Goal: Task Accomplishment & Management: Manage account settings

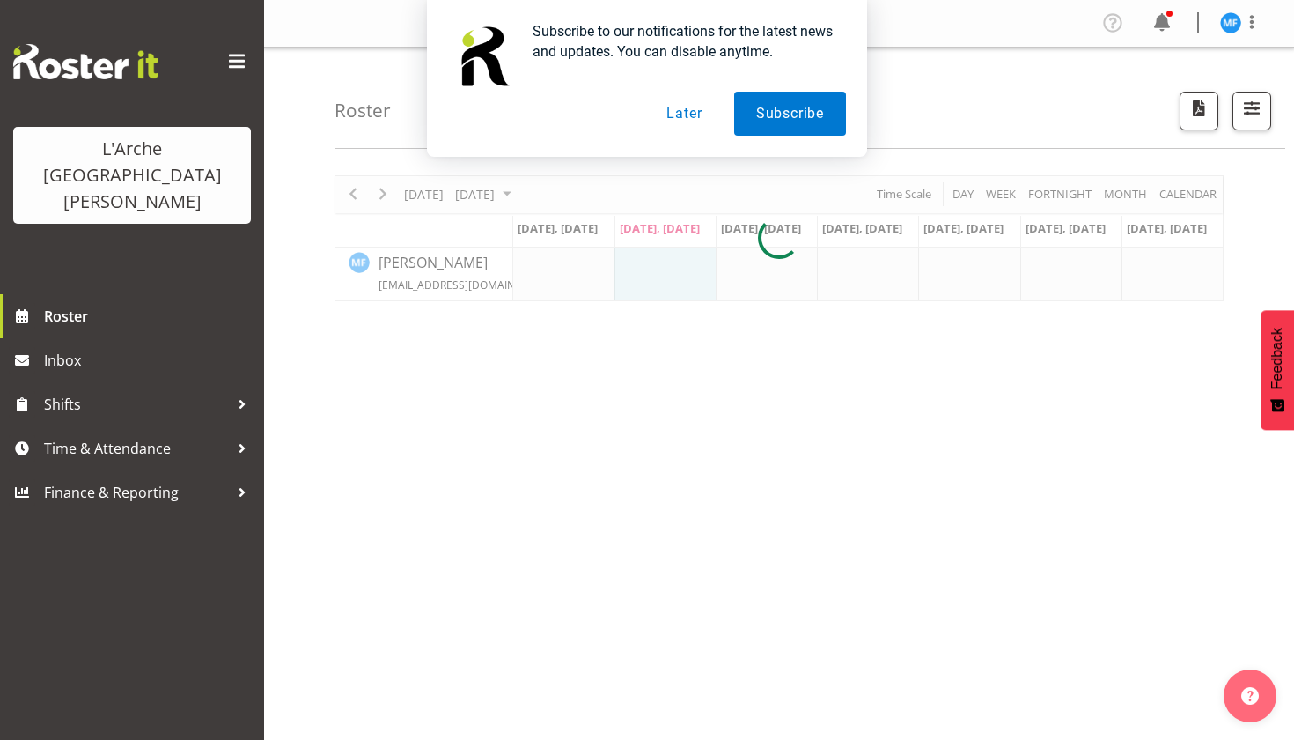
click at [682, 109] on button "Later" at bounding box center [684, 114] width 79 height 44
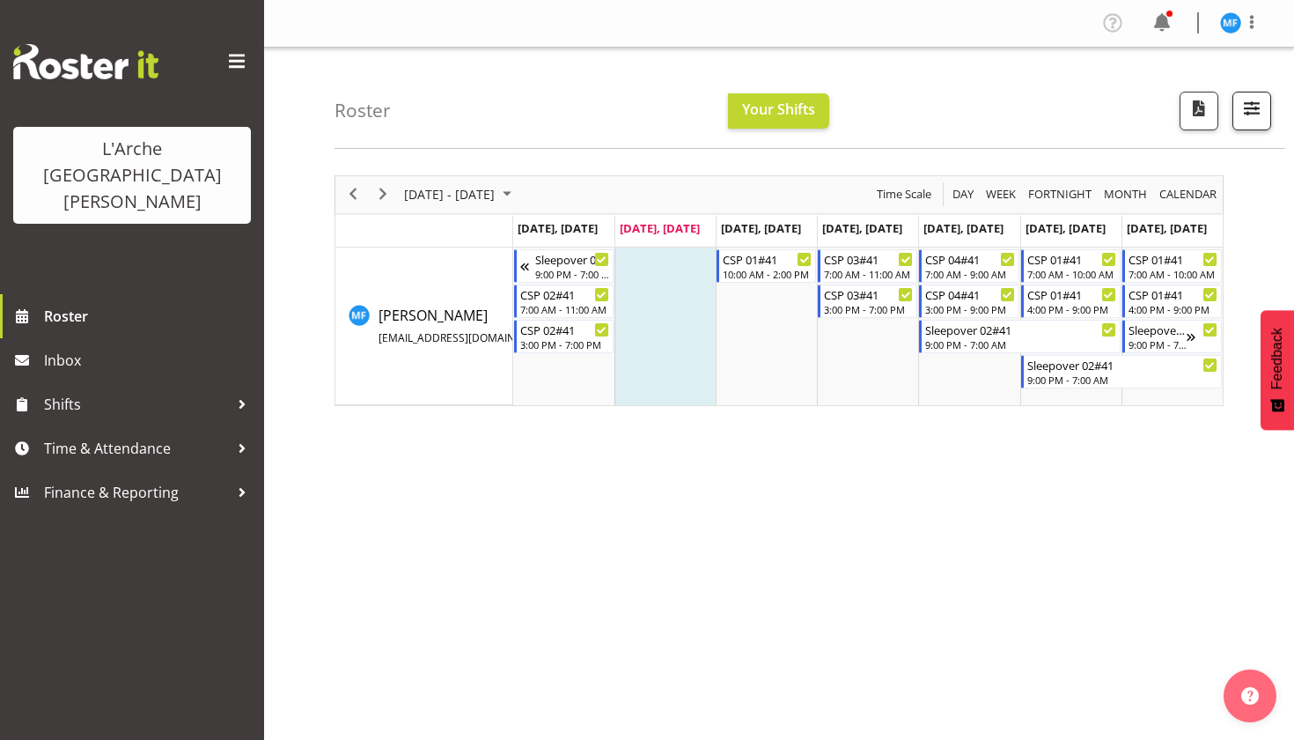
click at [1245, 118] on span "button" at bounding box center [1252, 108] width 23 height 23
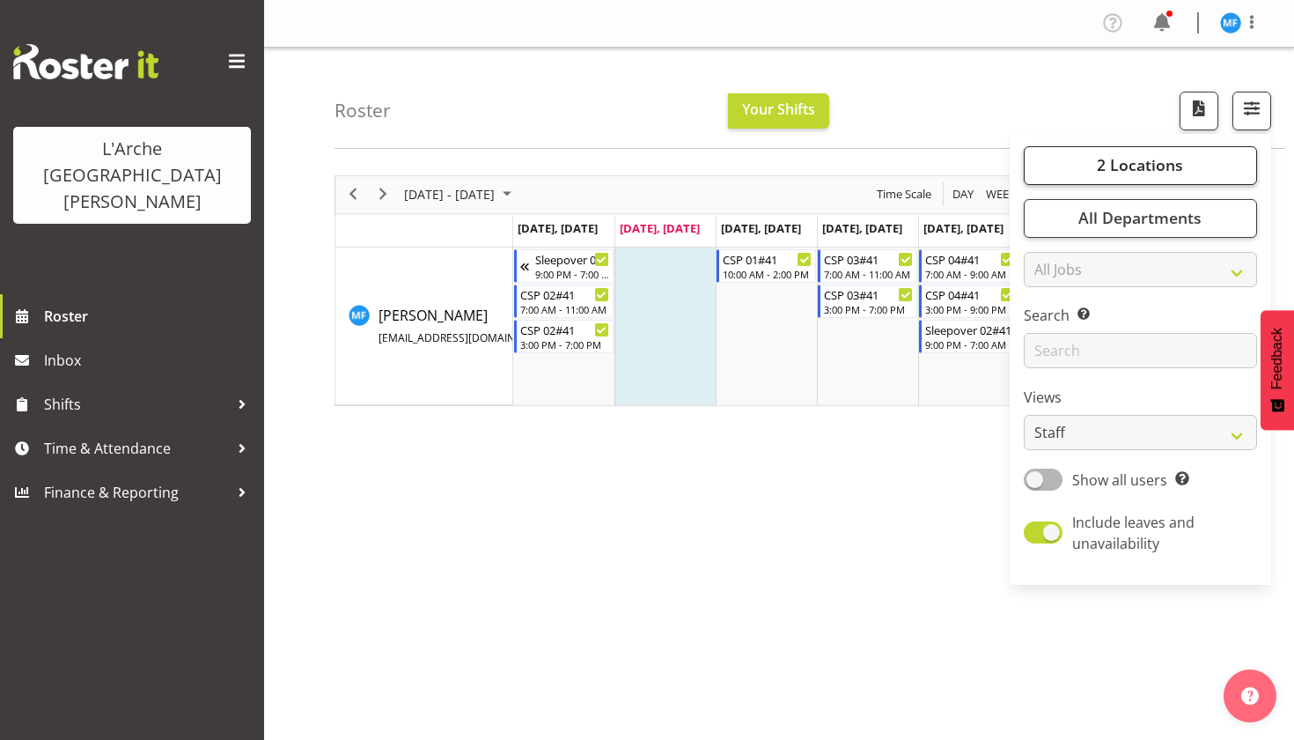
click at [1147, 160] on span "2 Locations" at bounding box center [1140, 164] width 86 height 21
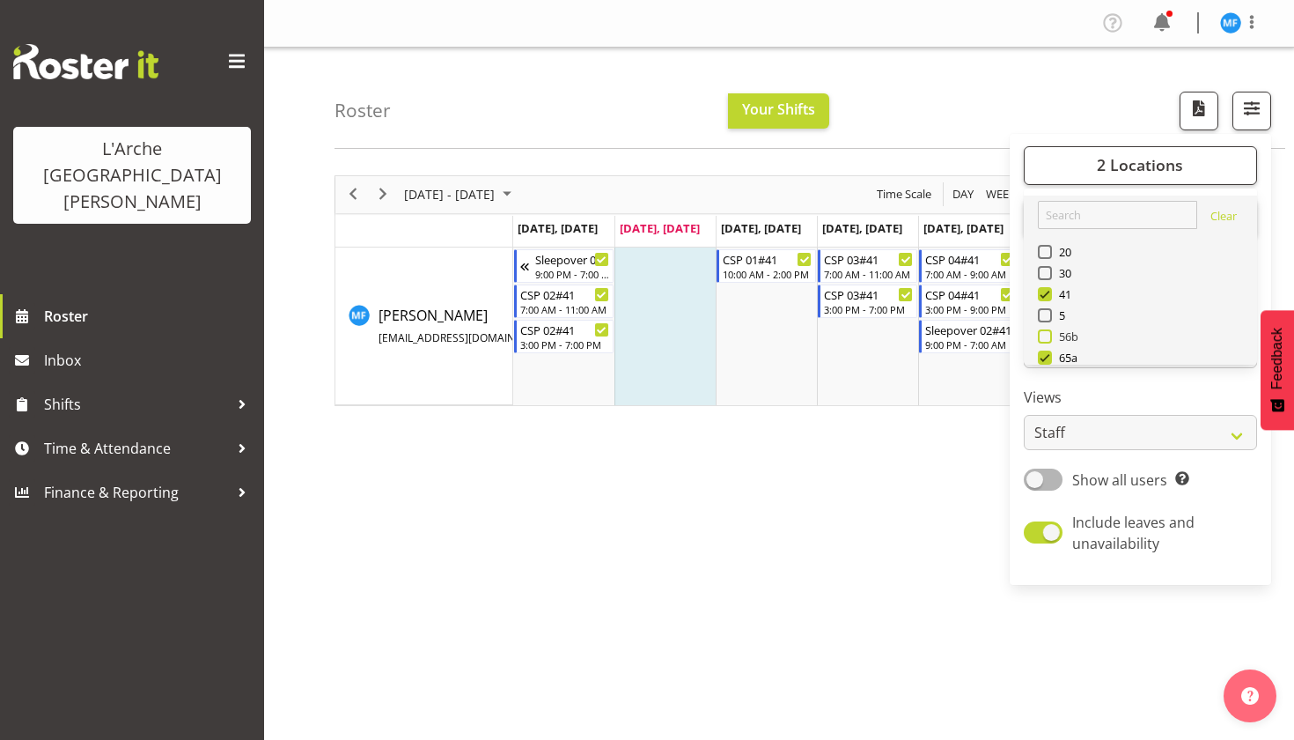
click at [1057, 331] on span "56b" at bounding box center [1065, 336] width 27 height 14
click at [1050, 331] on input "56b" at bounding box center [1043, 335] width 11 height 11
checkbox input "true"
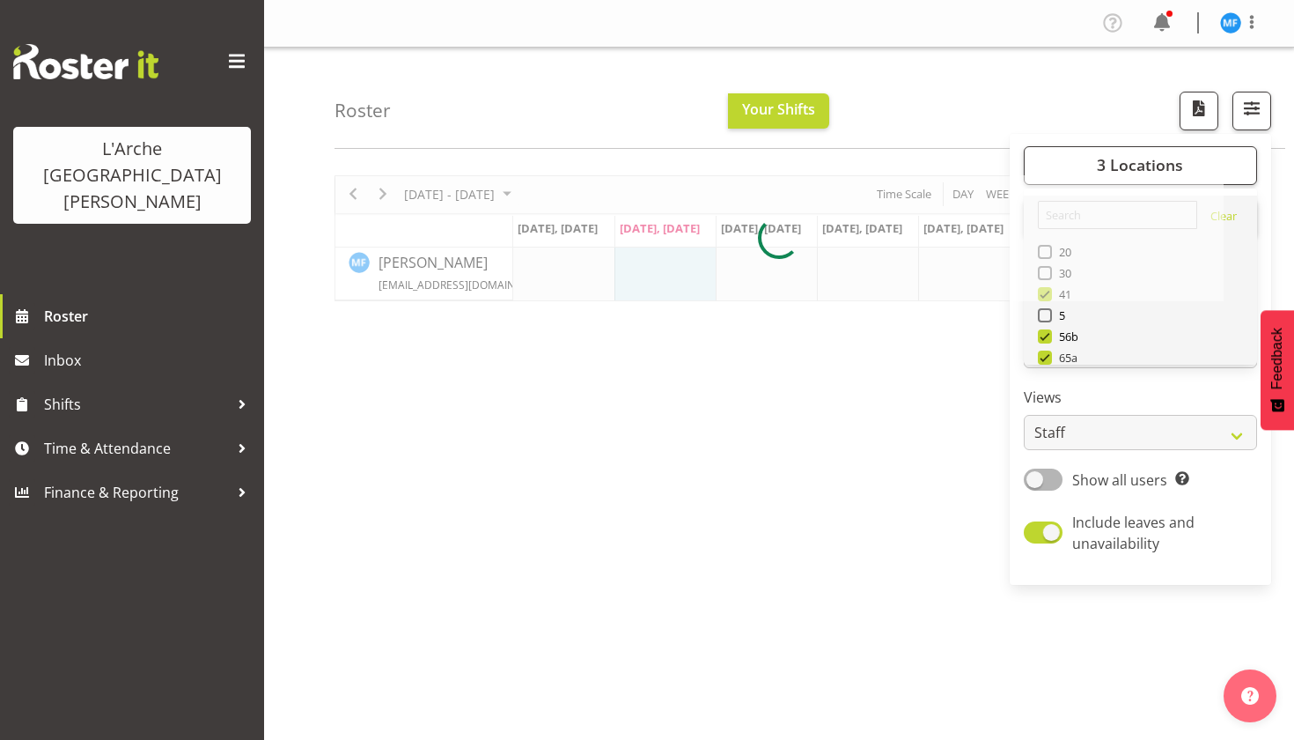
click at [1056, 363] on span "65a" at bounding box center [1065, 357] width 26 height 14
click at [1050, 363] on input "65a" at bounding box center [1043, 356] width 11 height 11
checkbox input "false"
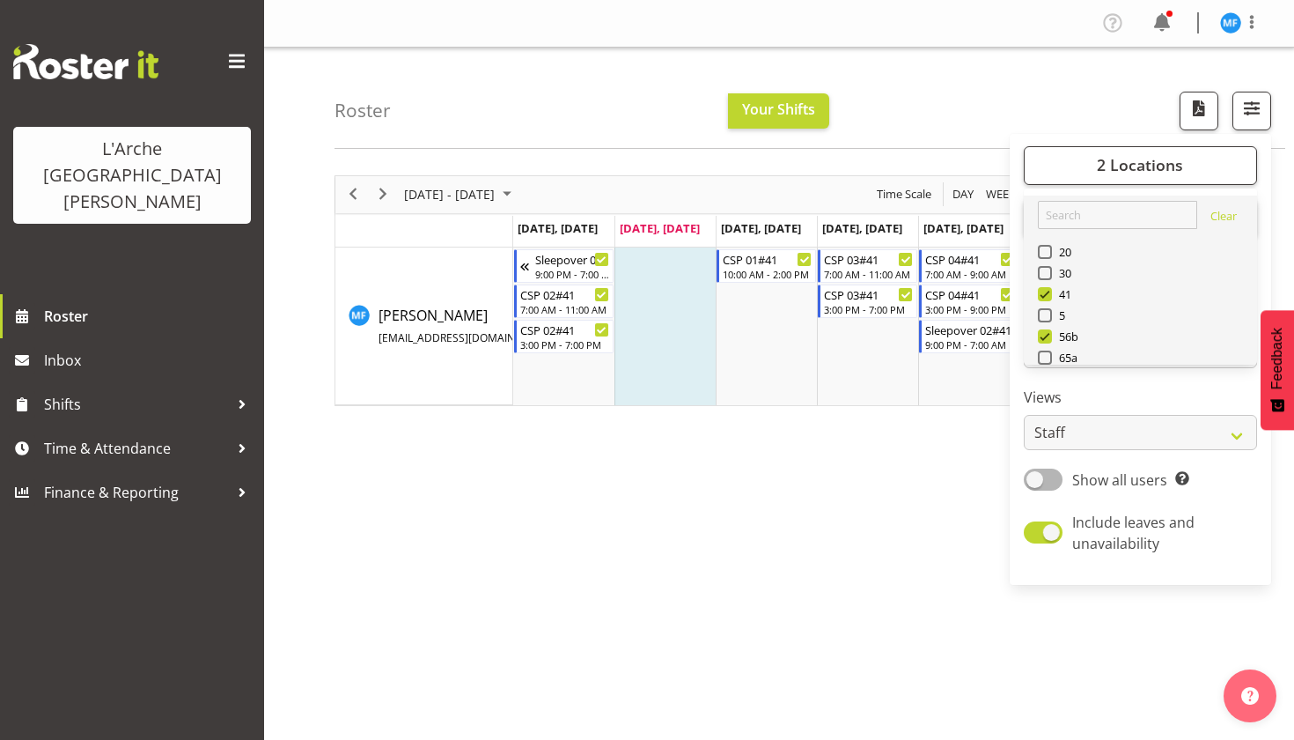
click at [1053, 280] on div "30" at bounding box center [1141, 274] width 206 height 21
click at [1053, 291] on span "41" at bounding box center [1062, 294] width 20 height 14
click at [1050, 291] on input "41" at bounding box center [1043, 293] width 11 height 11
checkbox input "false"
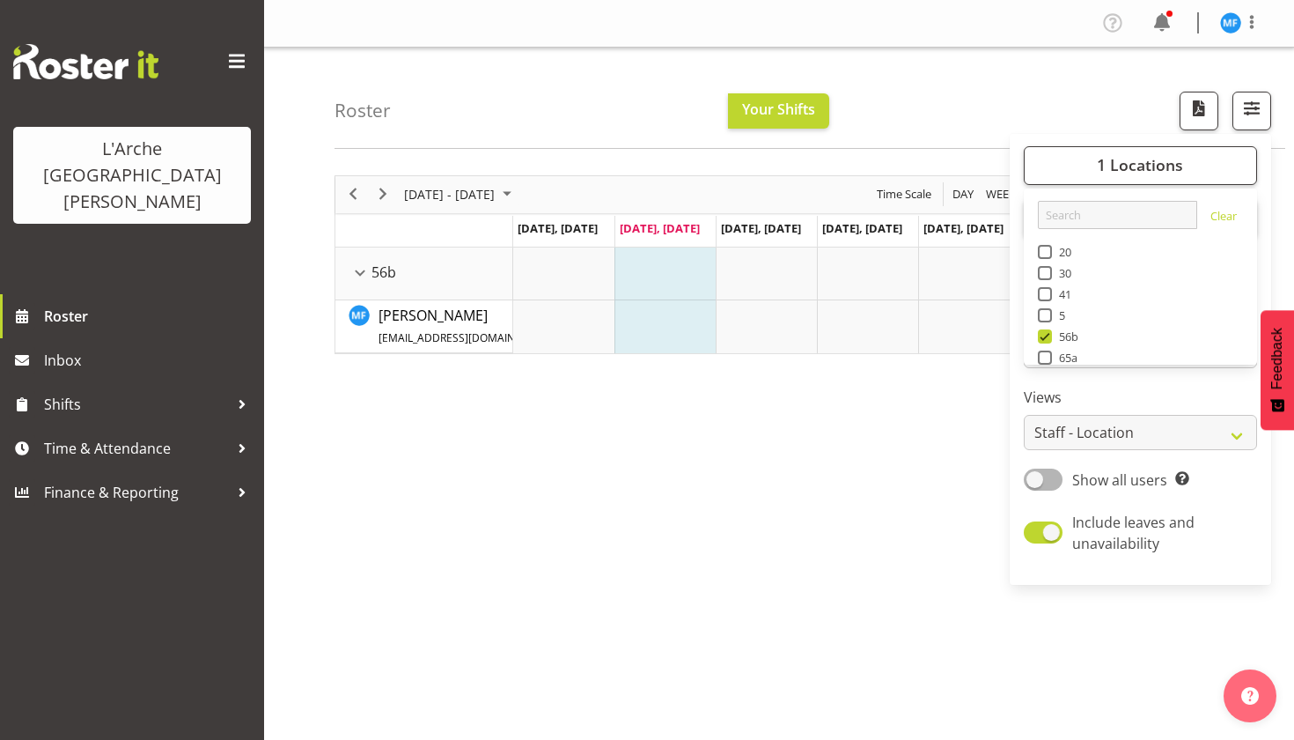
click at [948, 109] on div "Roster Your Shifts 1 Locations Clear 20 30 41 5 56b 65a 73 Art and Music [GEOGR…" at bounding box center [810, 98] width 951 height 101
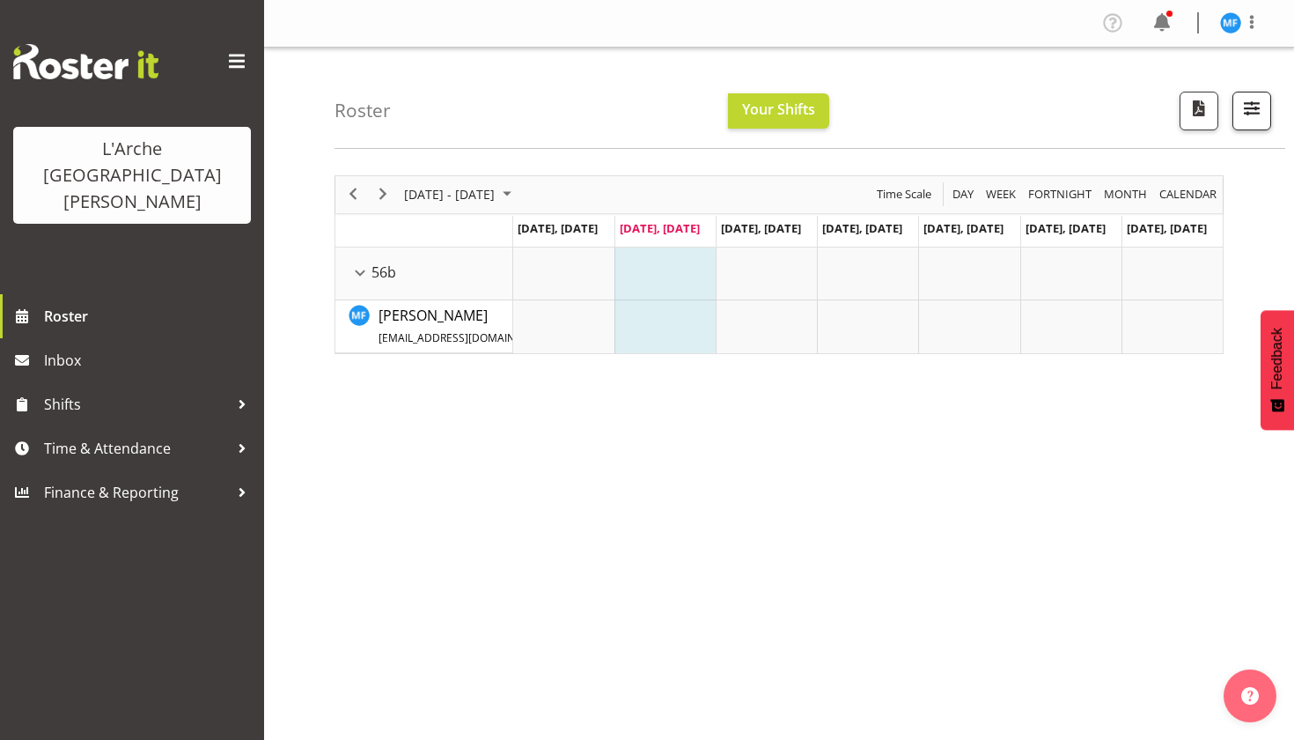
click at [1257, 112] on span "button" at bounding box center [1252, 108] width 23 height 23
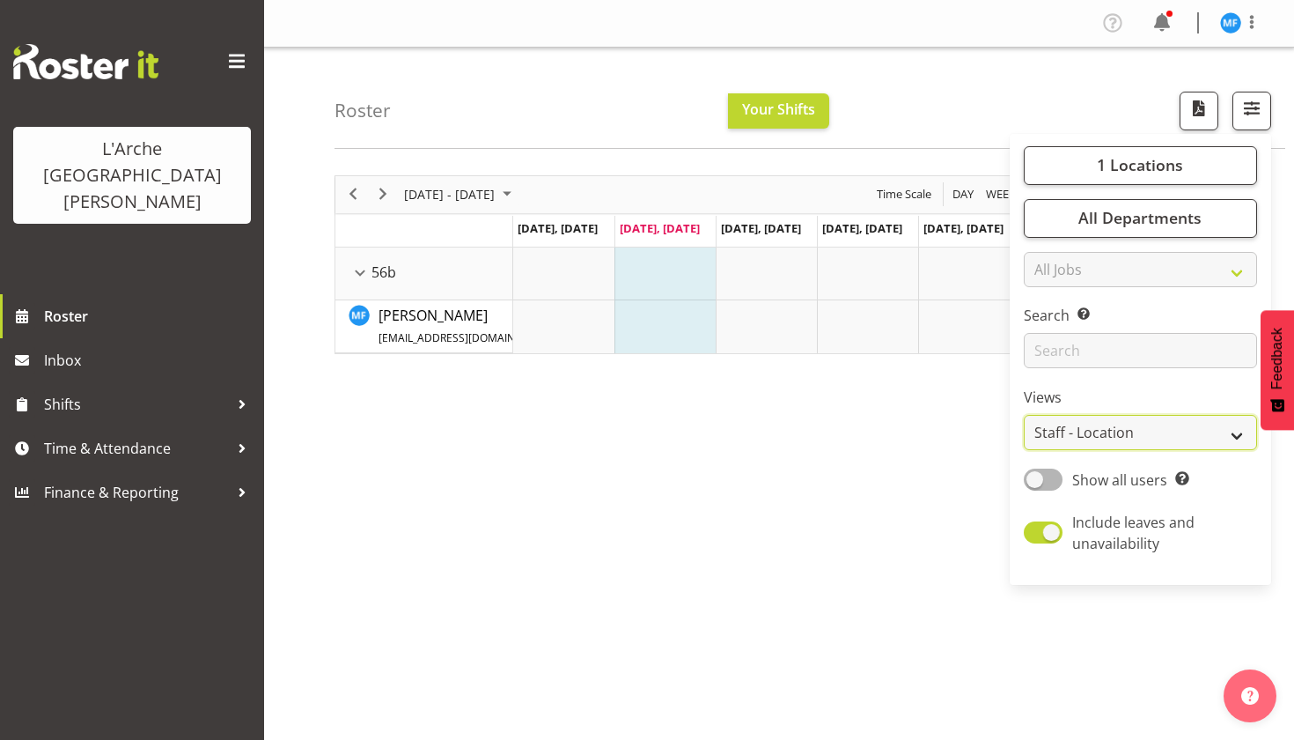
select select "shiftH"
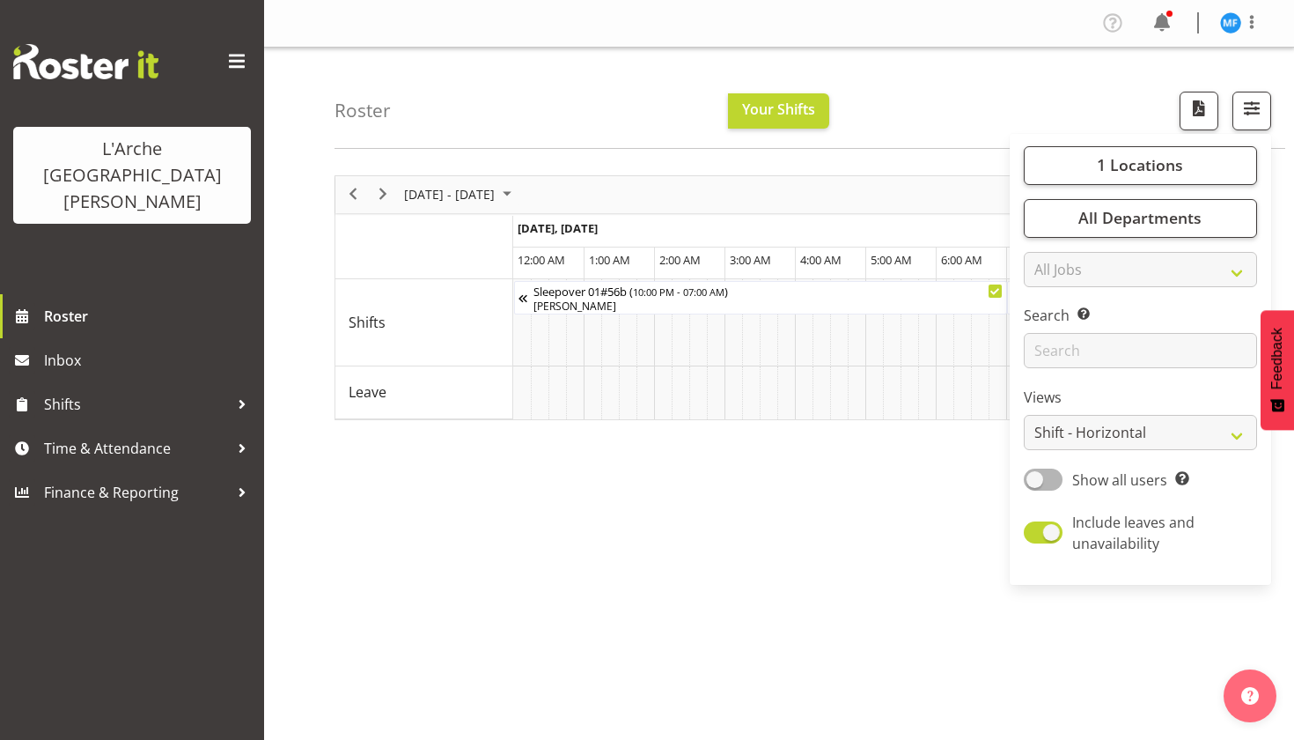
click at [677, 469] on div "[DATE] - [DATE] [DATE] Timeline Day Timeline Week Timeline Fortnight Timeline M…" at bounding box center [815, 514] width 960 height 704
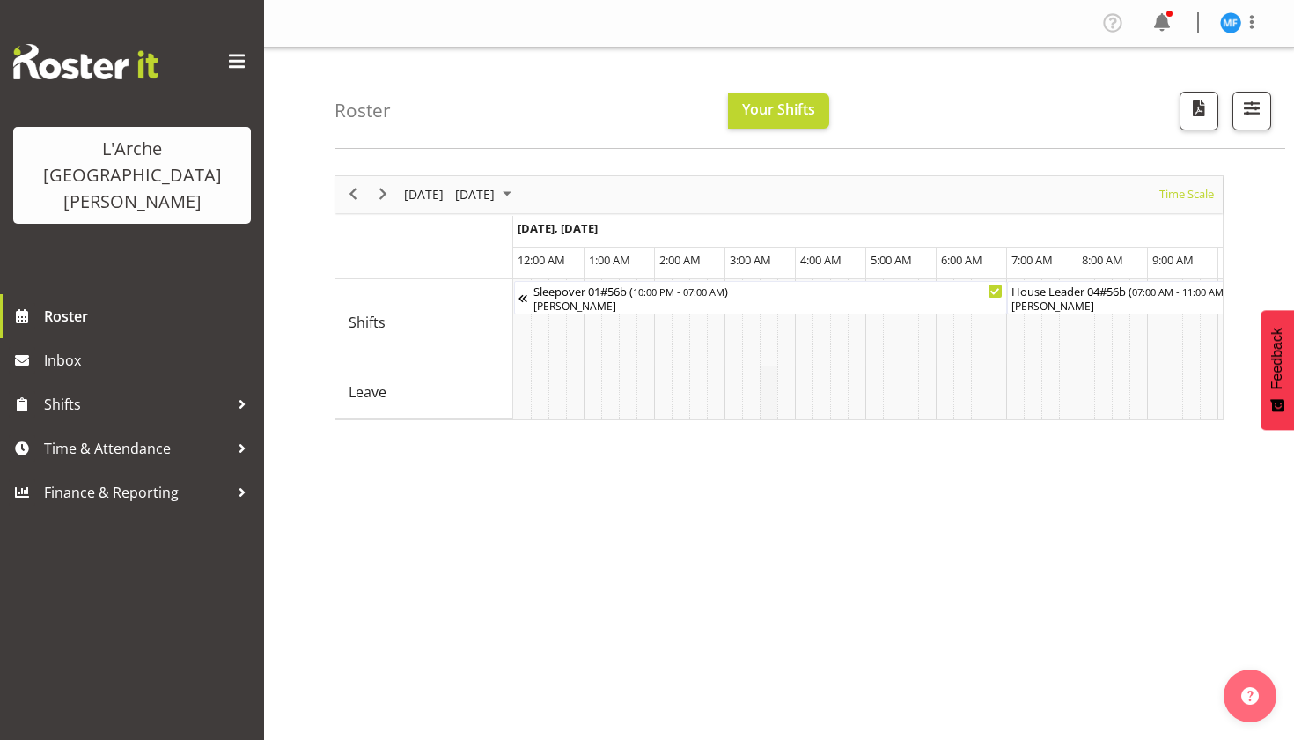
click at [765, 388] on td "Timeline Week of October 7, 2025" at bounding box center [769, 392] width 18 height 53
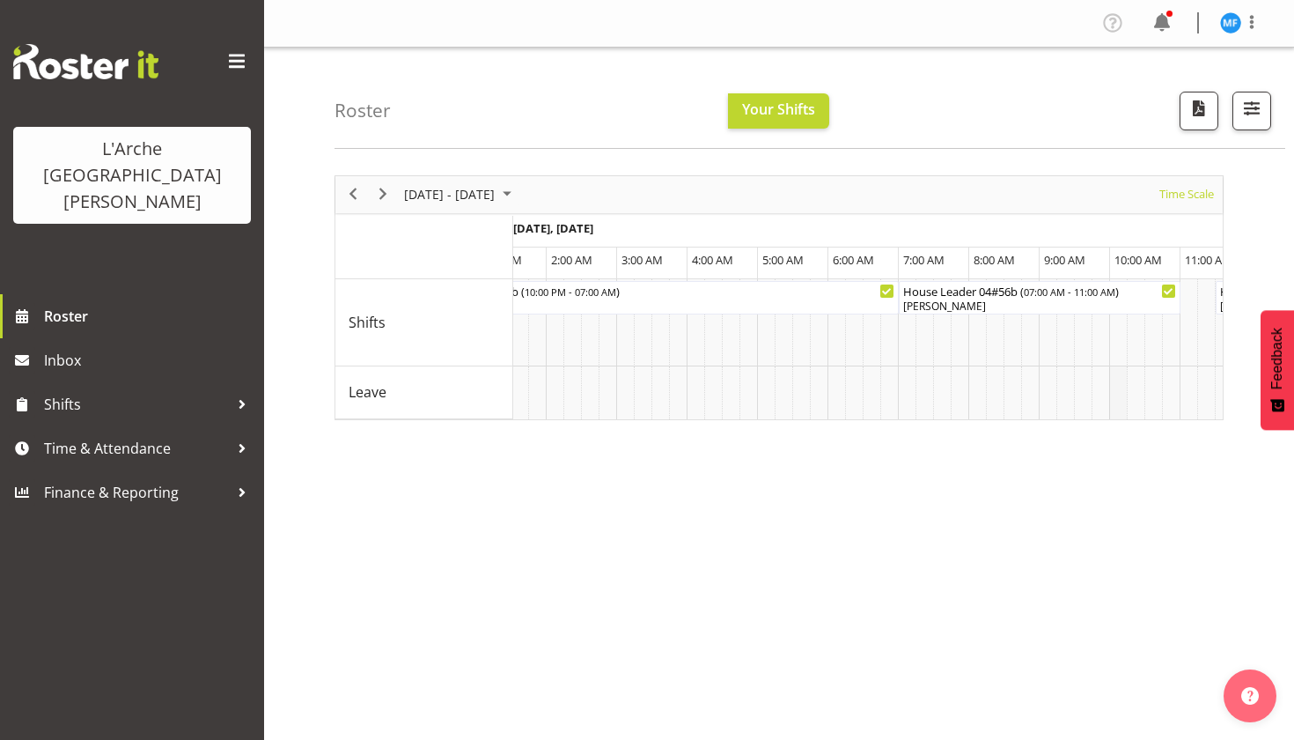
scroll to position [0, 119]
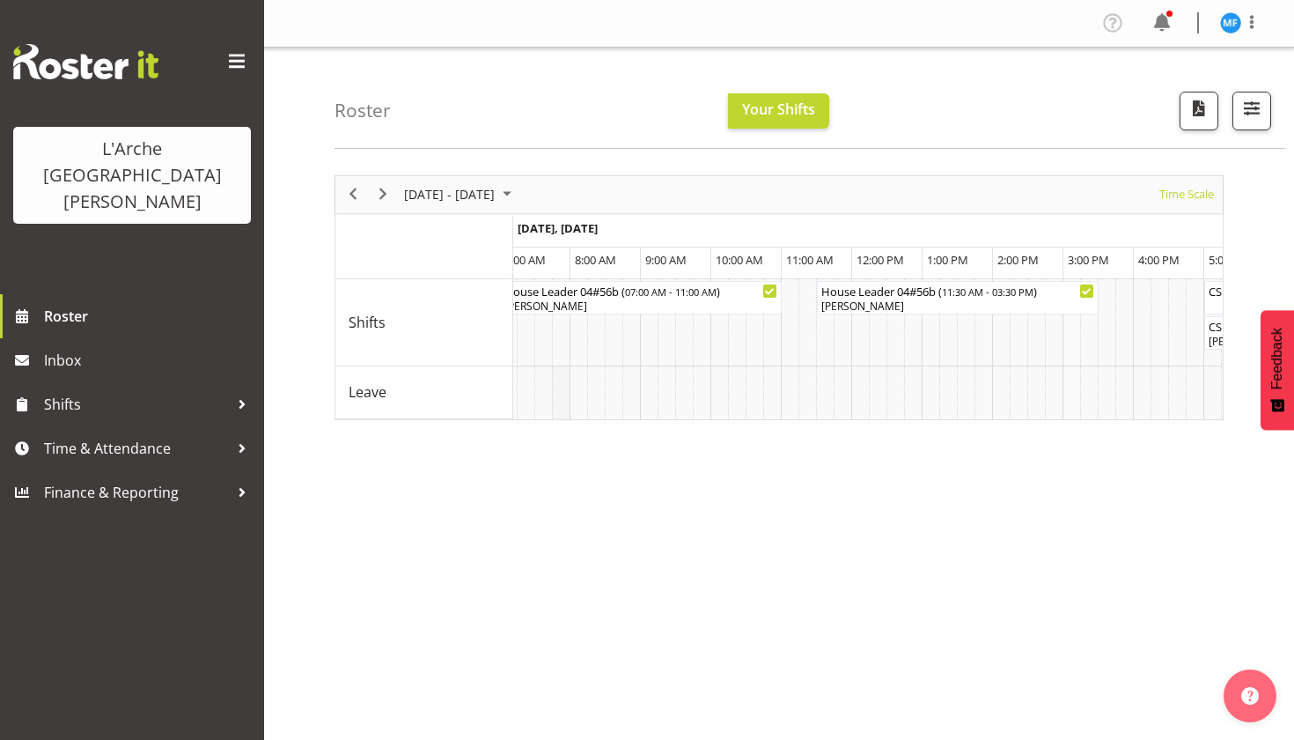
click at [563, 412] on td "Timeline Week of October 7, 2025" at bounding box center [561, 392] width 18 height 53
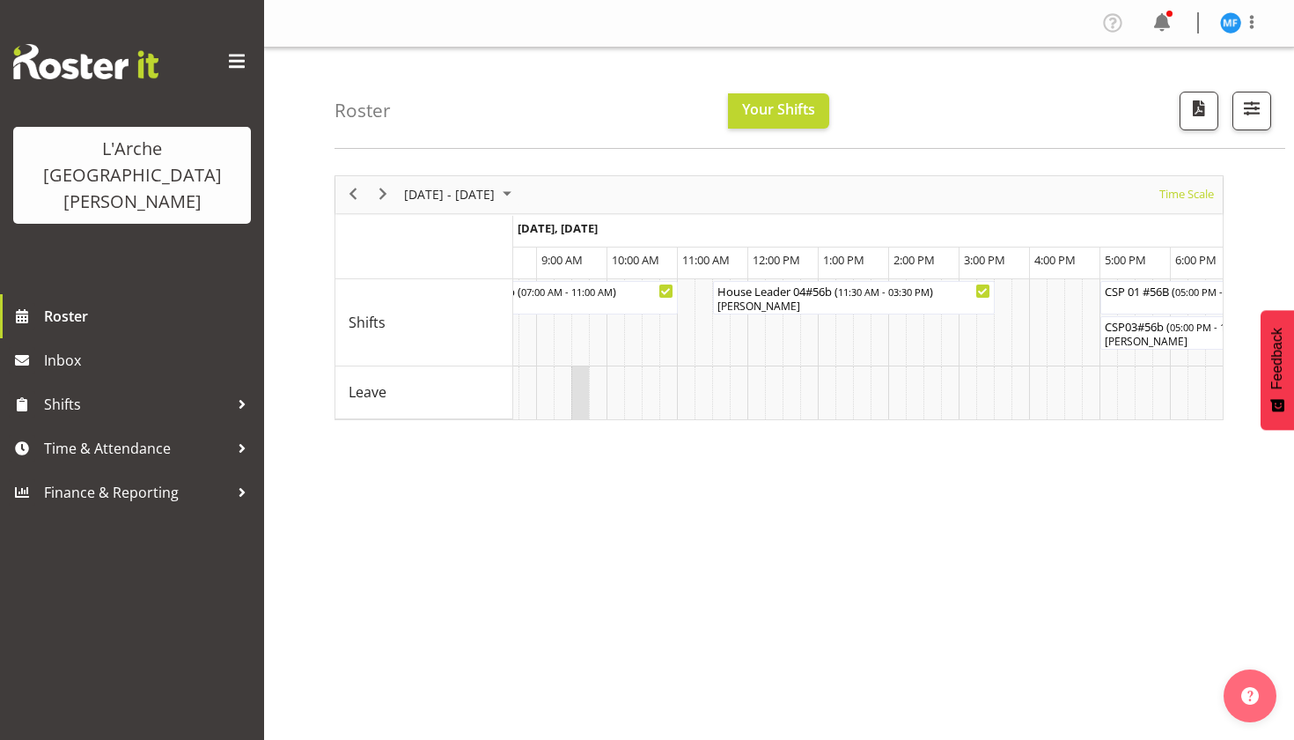
drag, startPoint x: 563, startPoint y: 412, endPoint x: 580, endPoint y: 411, distance: 17.6
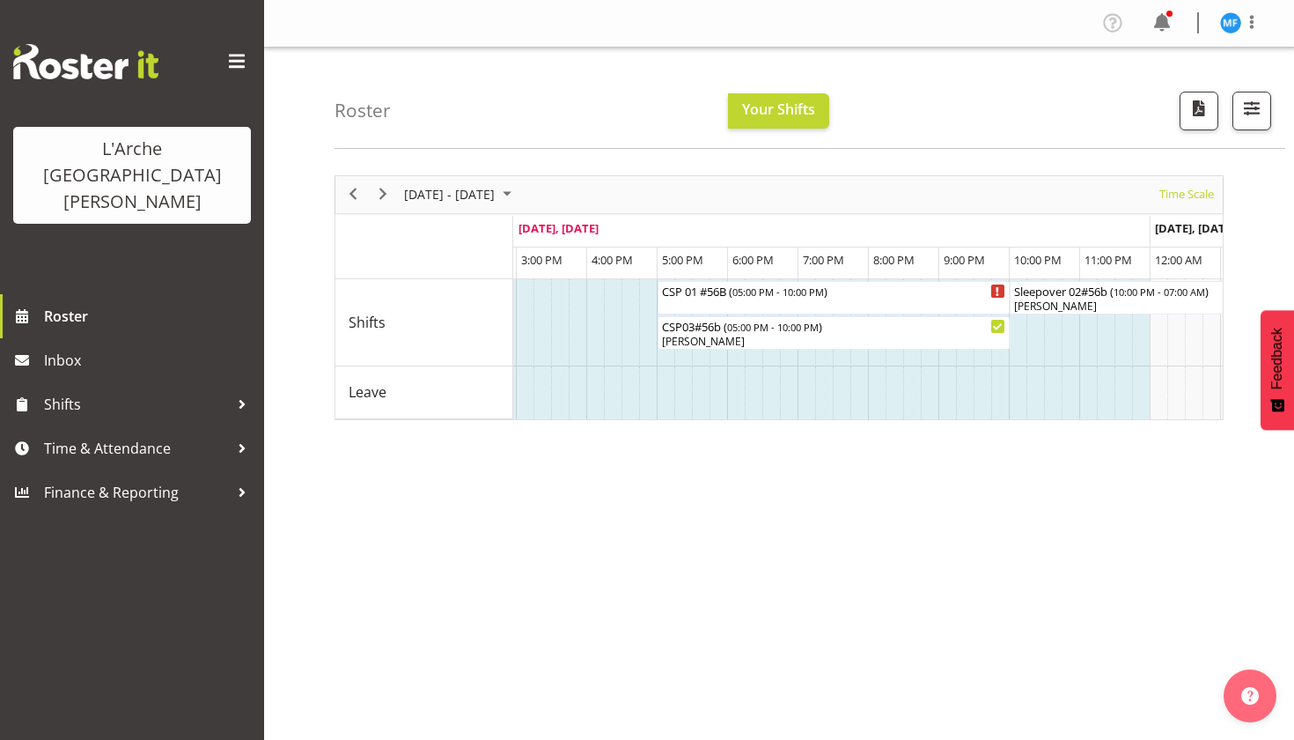
drag, startPoint x: 712, startPoint y: 412, endPoint x: 721, endPoint y: 414, distance: 9.8
click at [721, 414] on td "Timeline Week of October 7, 2025" at bounding box center [719, 392] width 18 height 53
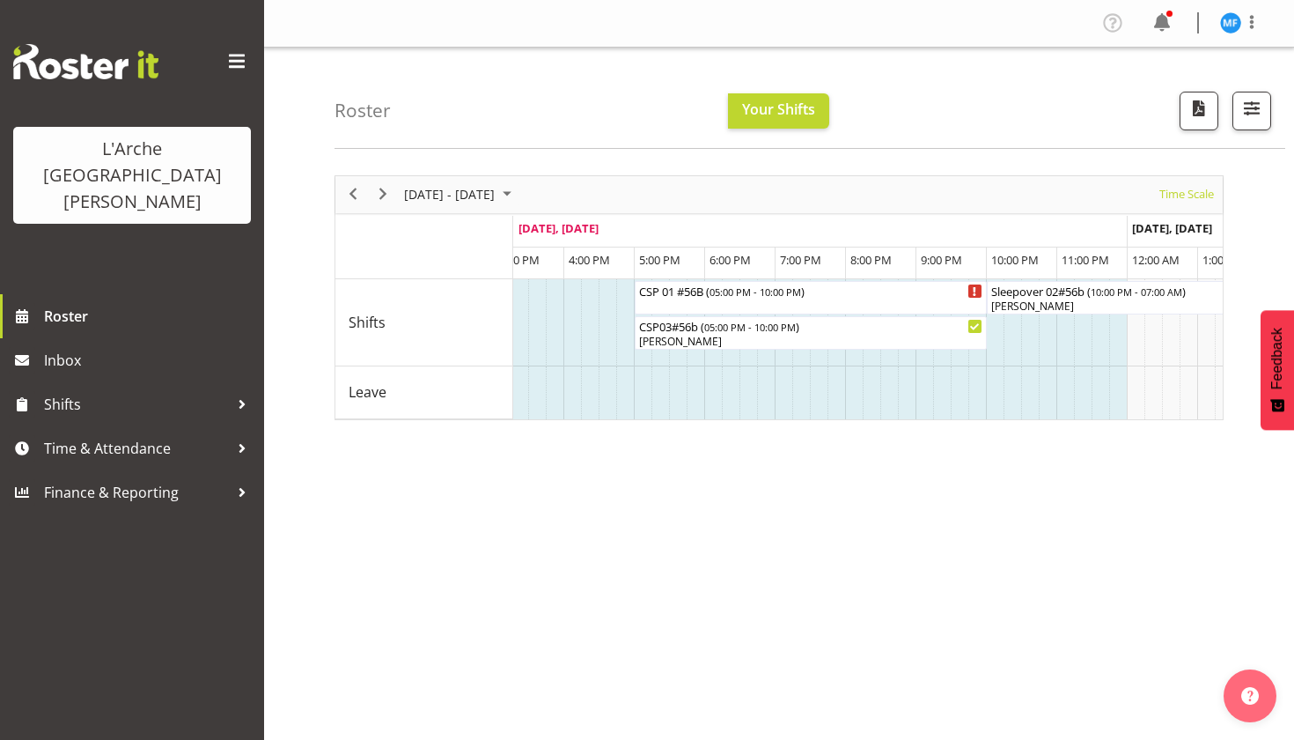
drag, startPoint x: 694, startPoint y: 417, endPoint x: 713, endPoint y: 417, distance: 19.4
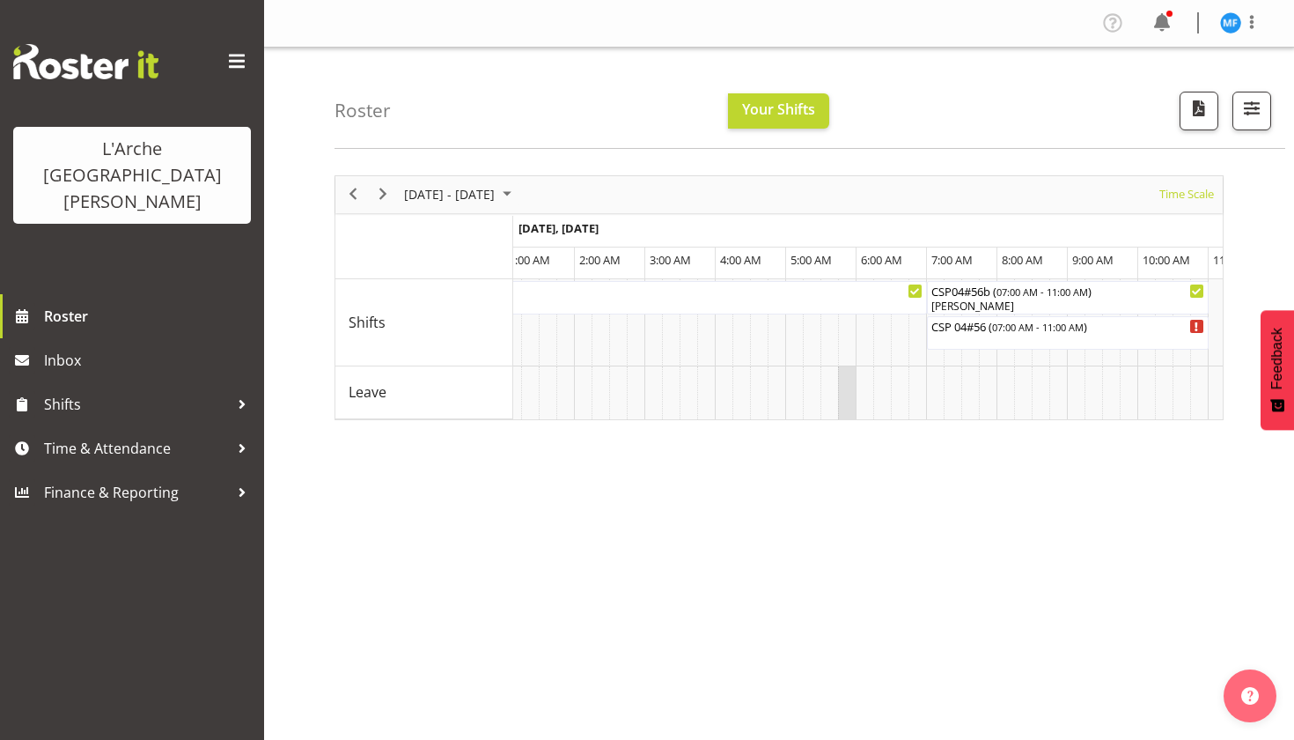
drag, startPoint x: 713, startPoint y: 417, endPoint x: 852, endPoint y: 414, distance: 139.2
click at [852, 414] on td "Timeline Week of October 7, 2025" at bounding box center [847, 392] width 18 height 53
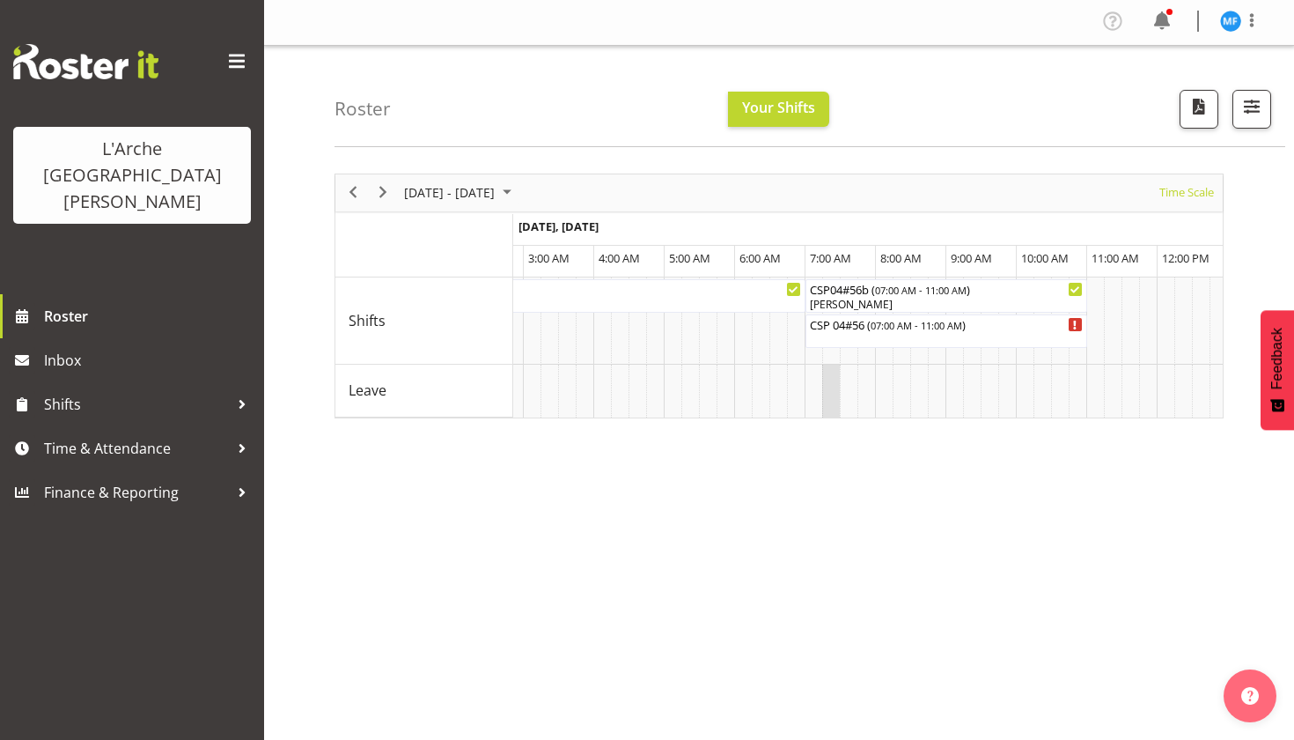
drag, startPoint x: 822, startPoint y: 400, endPoint x: 836, endPoint y: 401, distance: 13.2
click at [836, 401] on td "Timeline Week of October 7, 2025" at bounding box center [831, 391] width 18 height 53
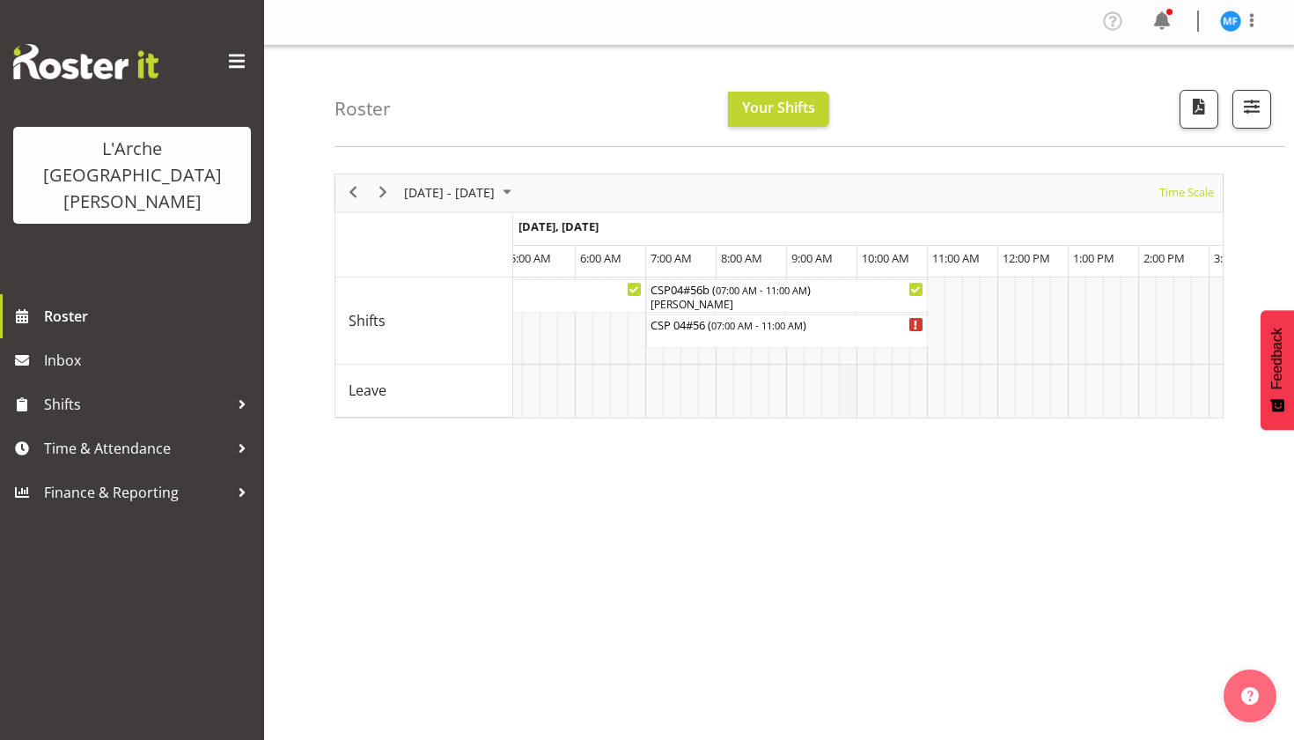
click at [839, 412] on tr "Timeline Week of October 7, 2025" at bounding box center [997, 391] width 11835 height 53
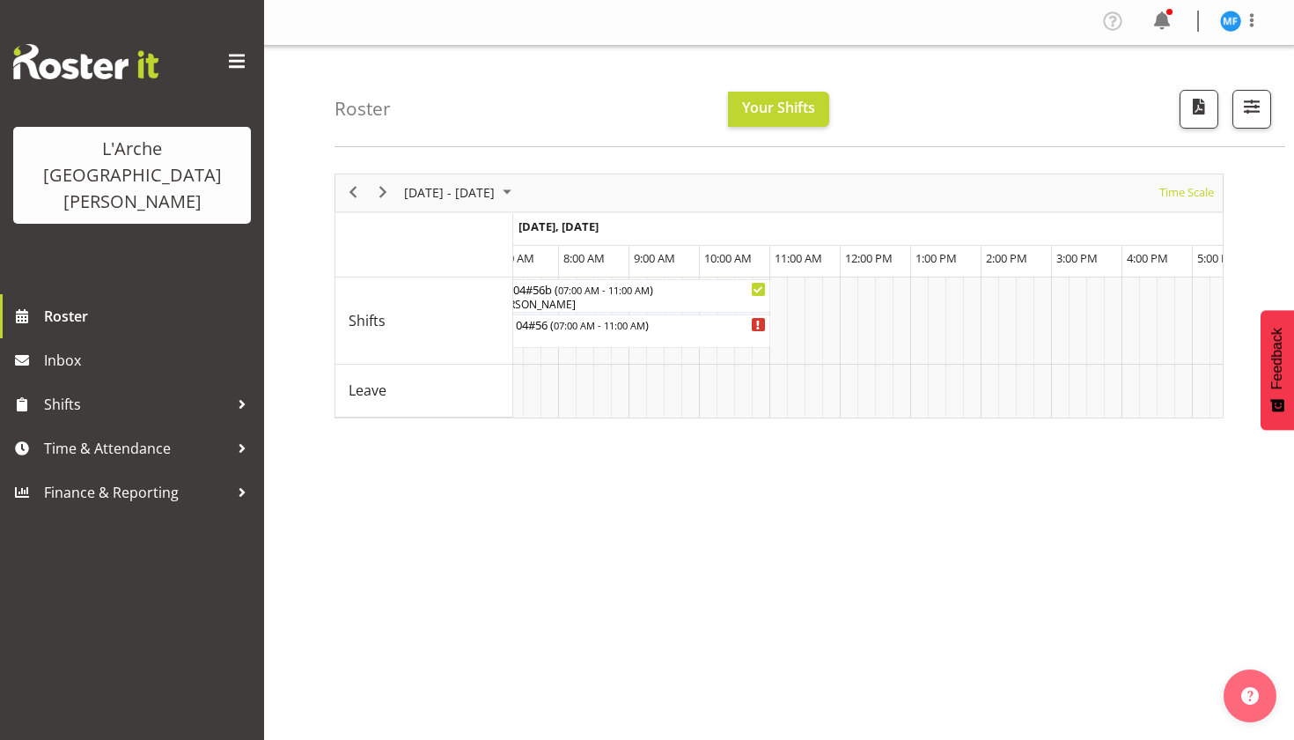
drag, startPoint x: 840, startPoint y: 420, endPoint x: 859, endPoint y: 418, distance: 19.5
click at [859, 418] on div "[DATE] - [DATE] [DATE] Timeline Day Timeline Week Timeline Fortnight Timeline M…" at bounding box center [815, 512] width 960 height 704
click at [868, 408] on td "Timeline Week of October 7, 2025" at bounding box center [867, 391] width 18 height 53
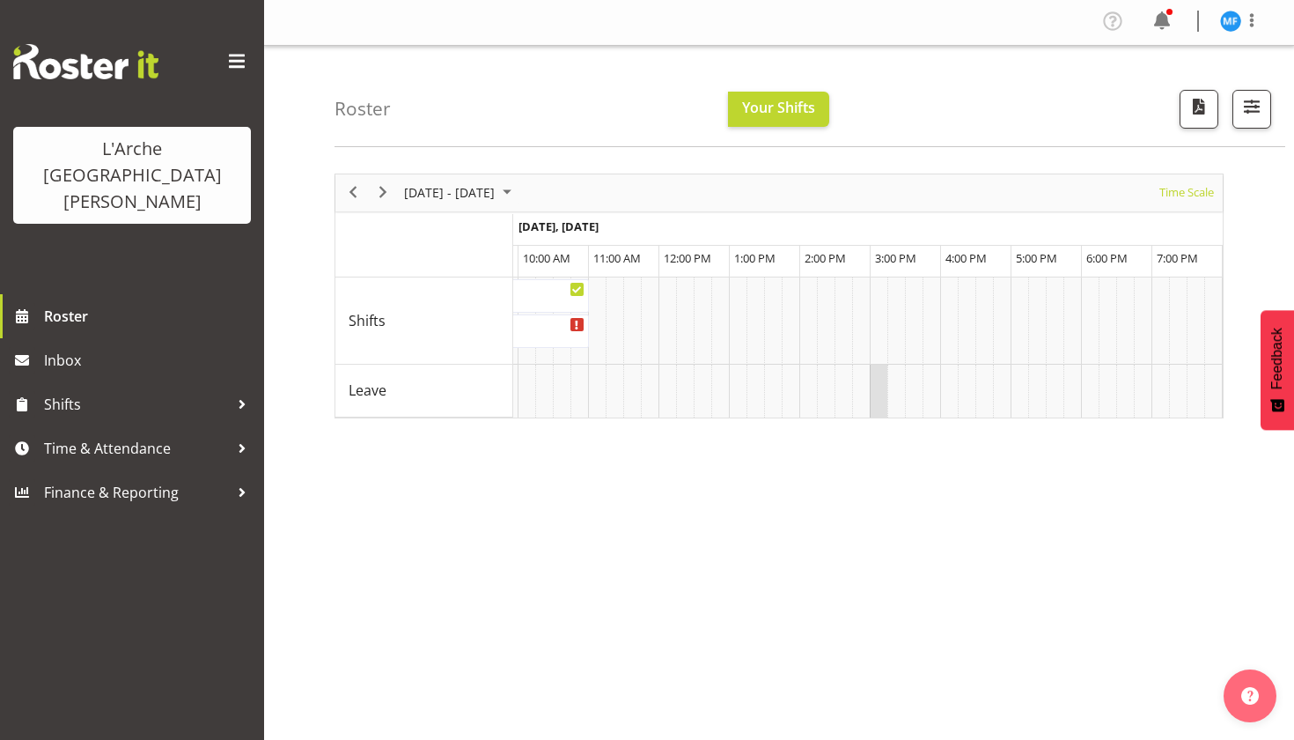
drag, startPoint x: 868, startPoint y: 408, endPoint x: 878, endPoint y: 405, distance: 10.0
click at [878, 405] on tr "Timeline Week of October 7, 2025" at bounding box center [658, 391] width 11835 height 53
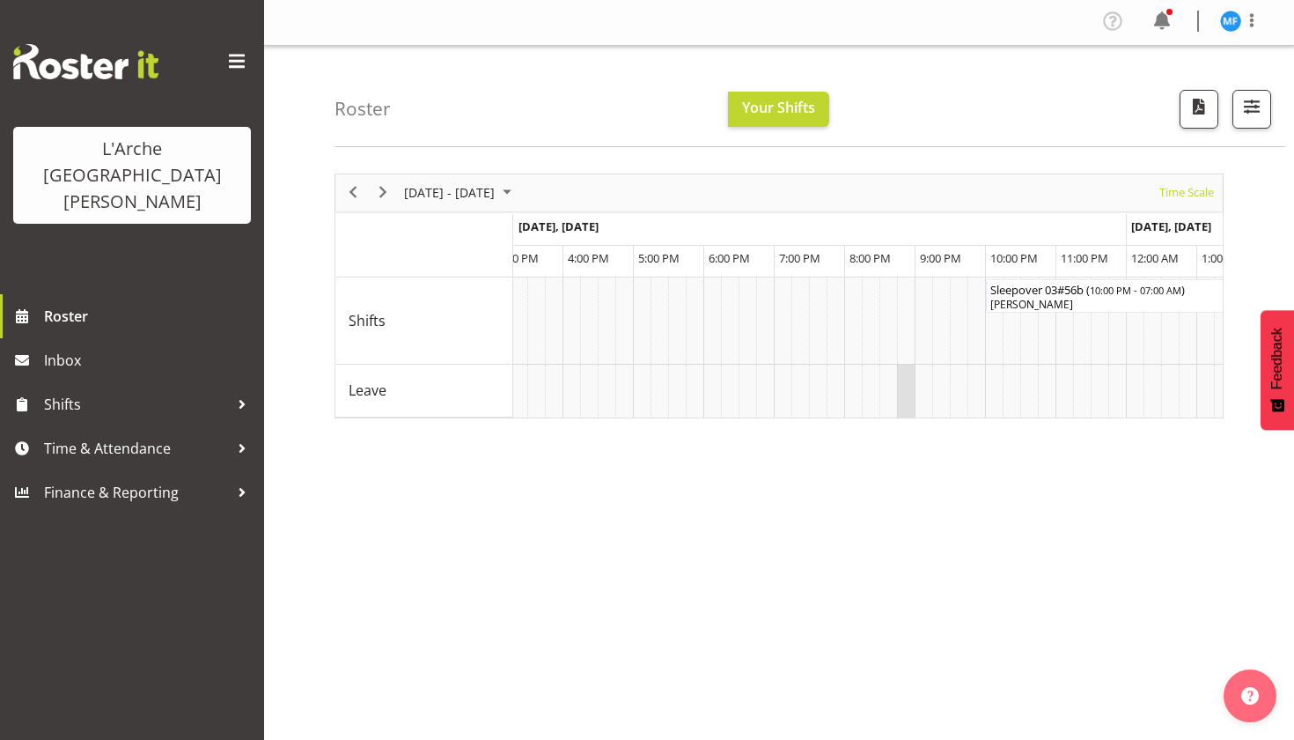
drag, startPoint x: 891, startPoint y: 402, endPoint x: 907, endPoint y: 404, distance: 16.1
click at [907, 404] on tr "Timeline Week of October 7, 2025" at bounding box center [280, 391] width 11835 height 53
click at [855, 427] on div "[DATE] - [DATE] [DATE] Timeline Day Timeline Week Timeline Fortnight Timeline M…" at bounding box center [815, 512] width 960 height 704
click at [884, 405] on td "Timeline Week of October 7, 2025" at bounding box center [889, 391] width 18 height 53
drag, startPoint x: 884, startPoint y: 400, endPoint x: 896, endPoint y: 399, distance: 11.5
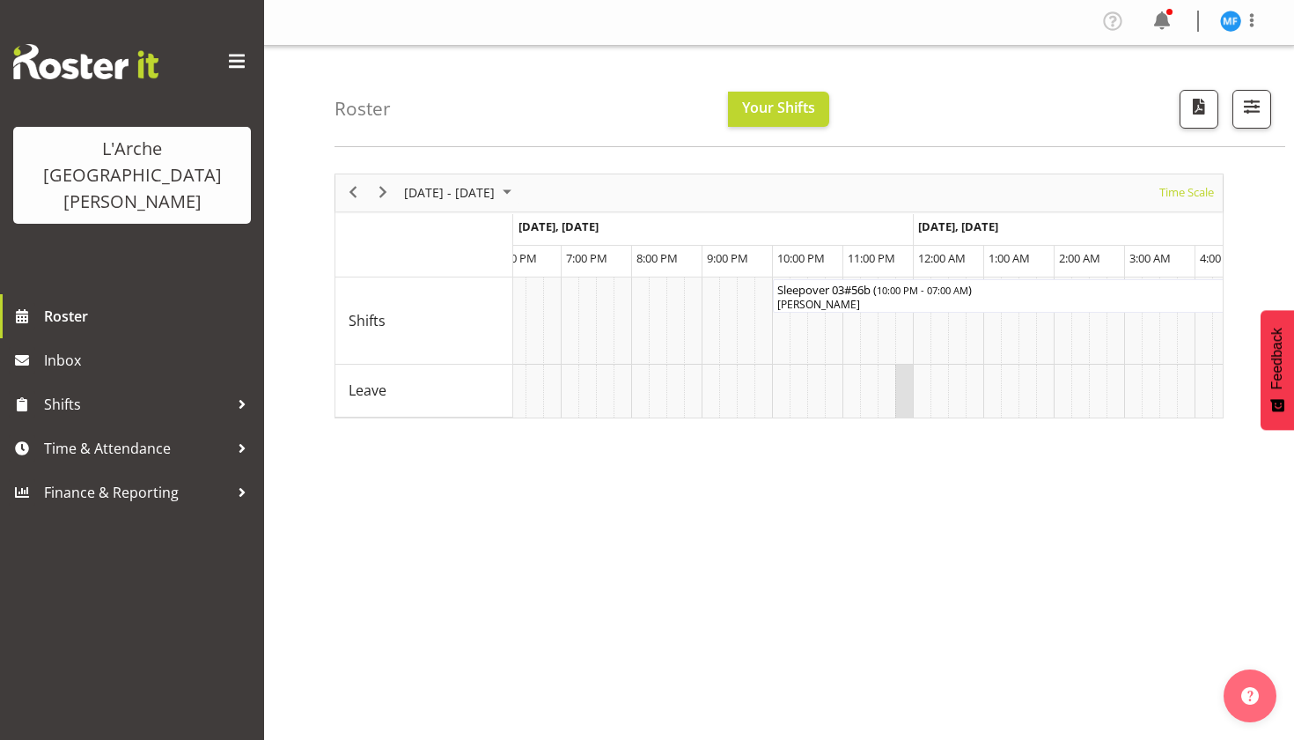
click at [896, 399] on tr "Timeline Week of October 7, 2025" at bounding box center [67, 391] width 11835 height 53
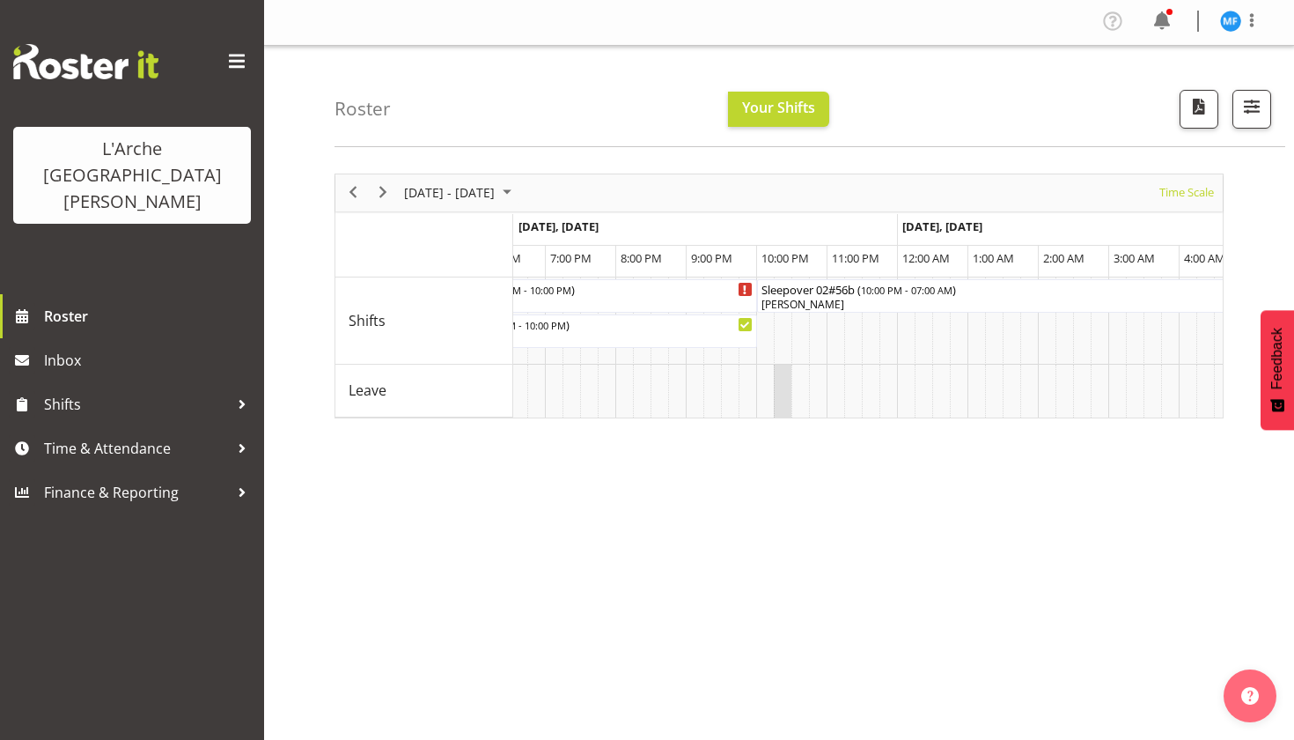
click at [774, 415] on td "Timeline Week of October 7, 2025" at bounding box center [783, 391] width 18 height 53
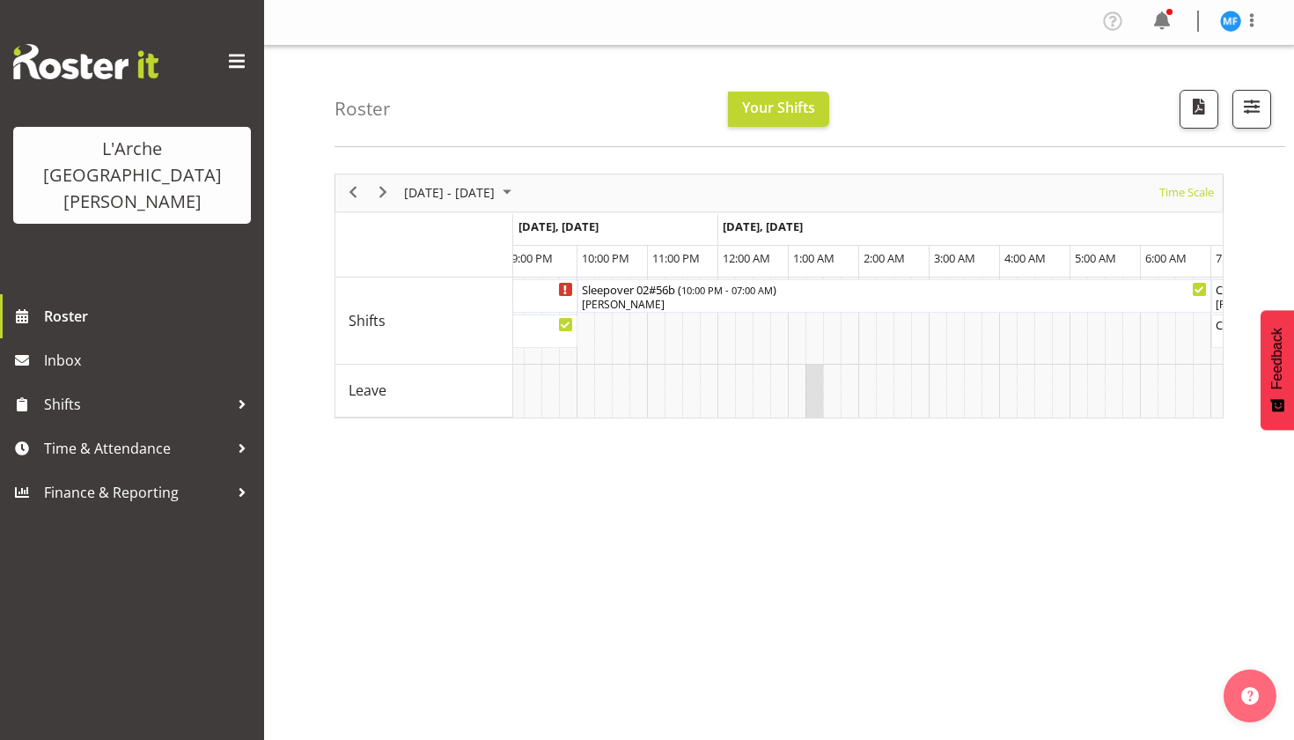
drag, startPoint x: 774, startPoint y: 415, endPoint x: 808, endPoint y: 412, distance: 34.4
click at [808, 424] on div "[DATE] - [DATE] [DATE] Timeline Day Timeline Week Timeline Fortnight Timeline M…" at bounding box center [815, 512] width 960 height 704
click at [825, 401] on td "Timeline Week of October 7, 2025" at bounding box center [832, 391] width 18 height 53
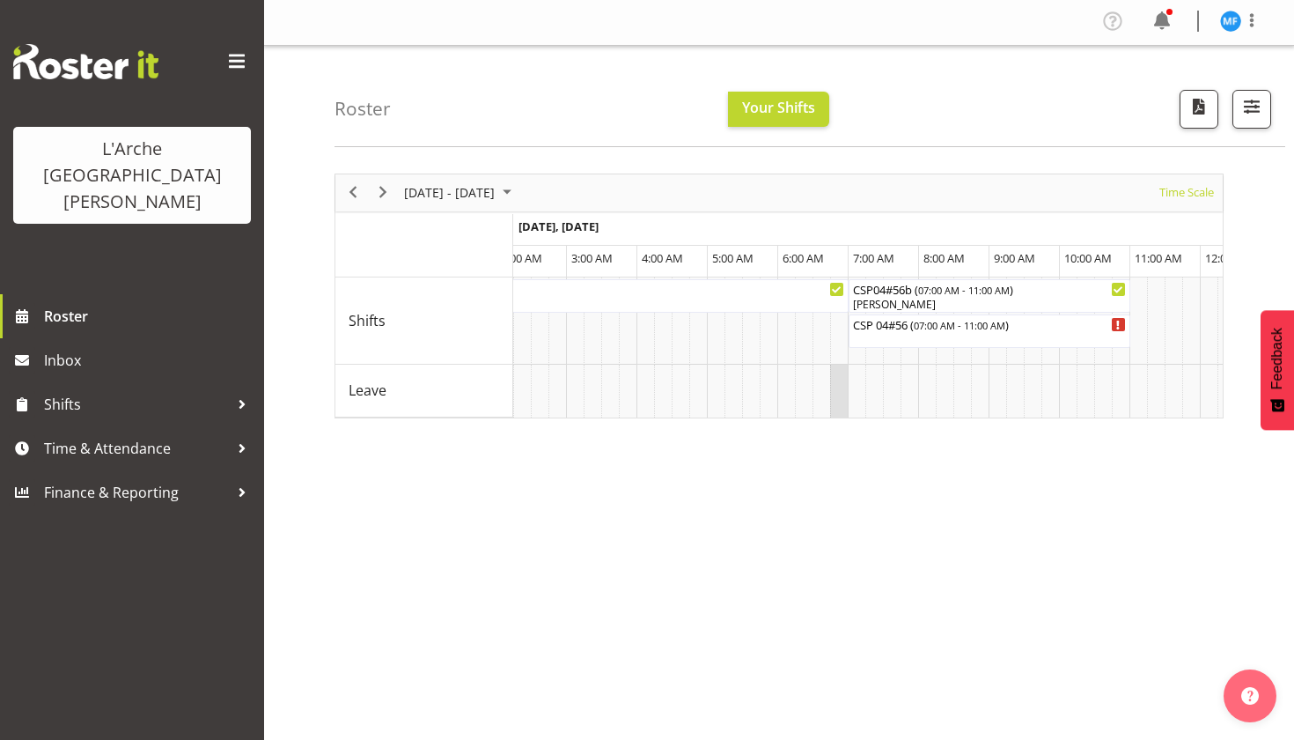
click at [844, 402] on td "Timeline Week of October 7, 2025" at bounding box center [839, 391] width 18 height 53
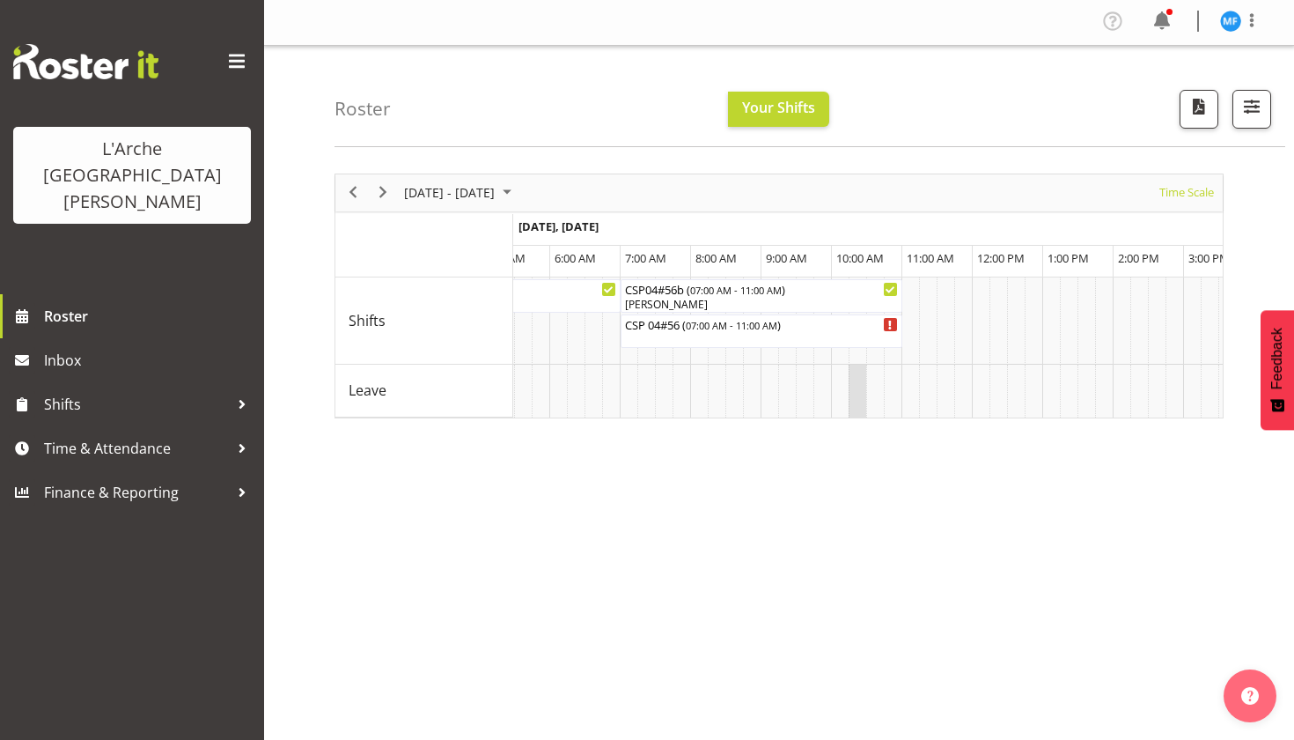
drag, startPoint x: 844, startPoint y: 402, endPoint x: 852, endPoint y: 402, distance: 8.8
click at [852, 402] on tr "Timeline Week of October 7, 2025" at bounding box center [972, 391] width 11835 height 53
drag, startPoint x: 848, startPoint y: 416, endPoint x: 861, endPoint y: 412, distance: 13.7
click at [861, 412] on td "Timeline Week of October 7, 2025" at bounding box center [857, 391] width 18 height 53
click at [878, 389] on td "Timeline Week of October 7, 2025" at bounding box center [875, 391] width 18 height 53
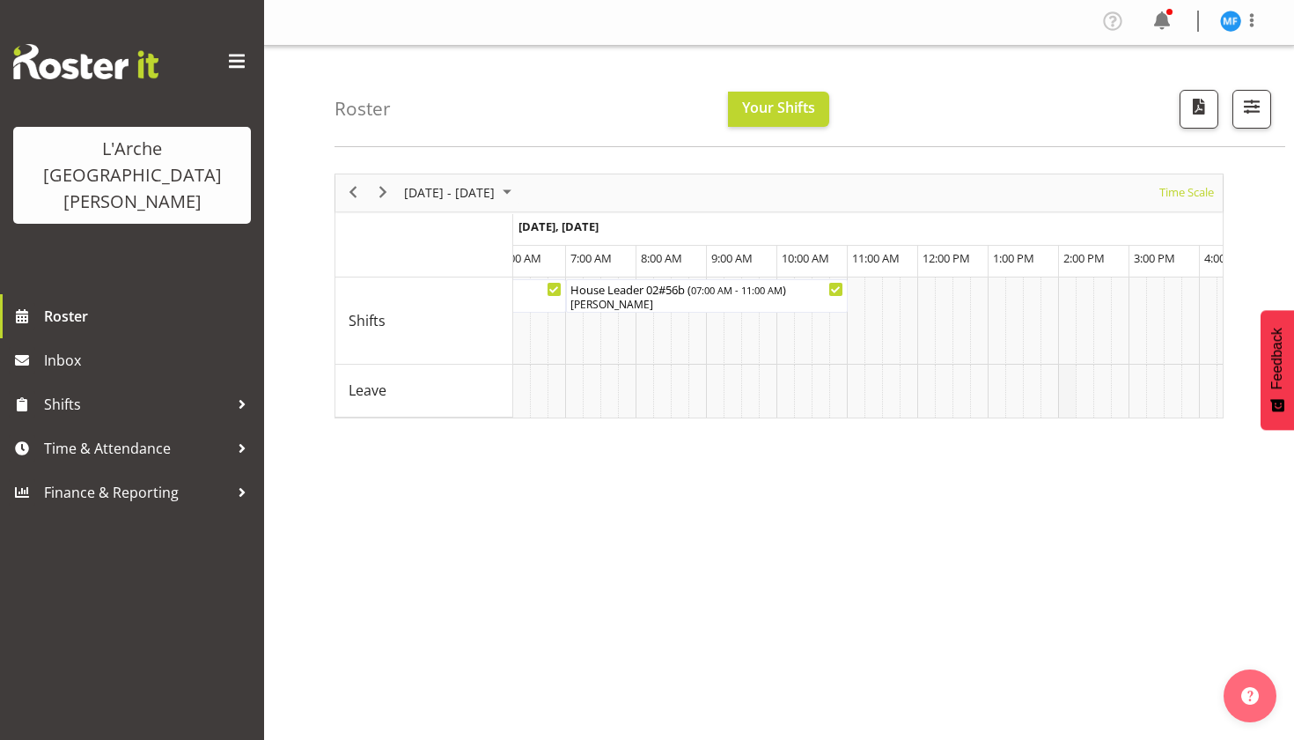
click at [1070, 414] on td "Timeline Week of October 7, 2025" at bounding box center [1067, 391] width 18 height 53
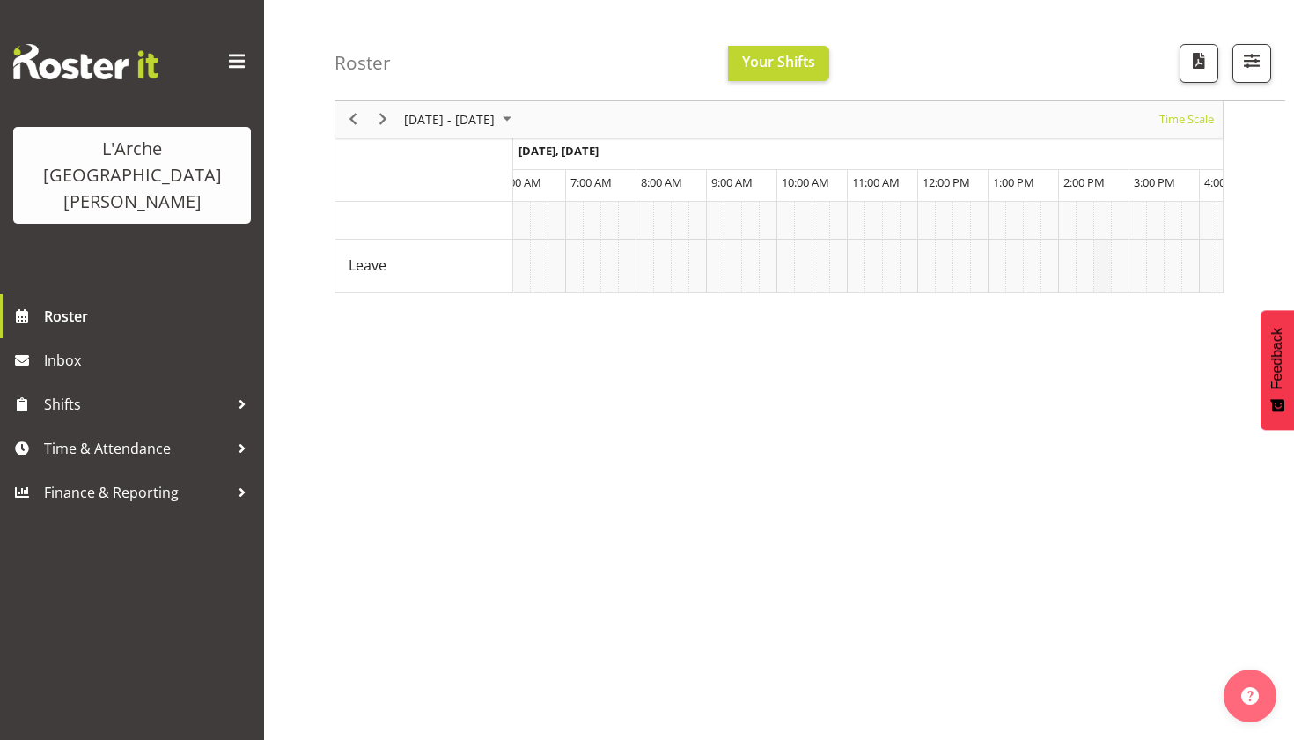
click at [1096, 275] on td "Timeline Week of October 7, 2025" at bounding box center [1103, 266] width 18 height 53
click at [1099, 285] on div "[DATE] - [DATE] [DATE] Timeline Day Timeline Week Timeline Fortnight Timeline M…" at bounding box center [815, 387] width 960 height 704
click at [1098, 282] on td "Timeline Week of October 7, 2025" at bounding box center [1096, 266] width 18 height 53
click at [1111, 291] on td "Timeline Week of October 7, 2025" at bounding box center [1117, 266] width 18 height 53
click at [1131, 283] on td "Timeline Week of October 7, 2025" at bounding box center [1134, 266] width 18 height 53
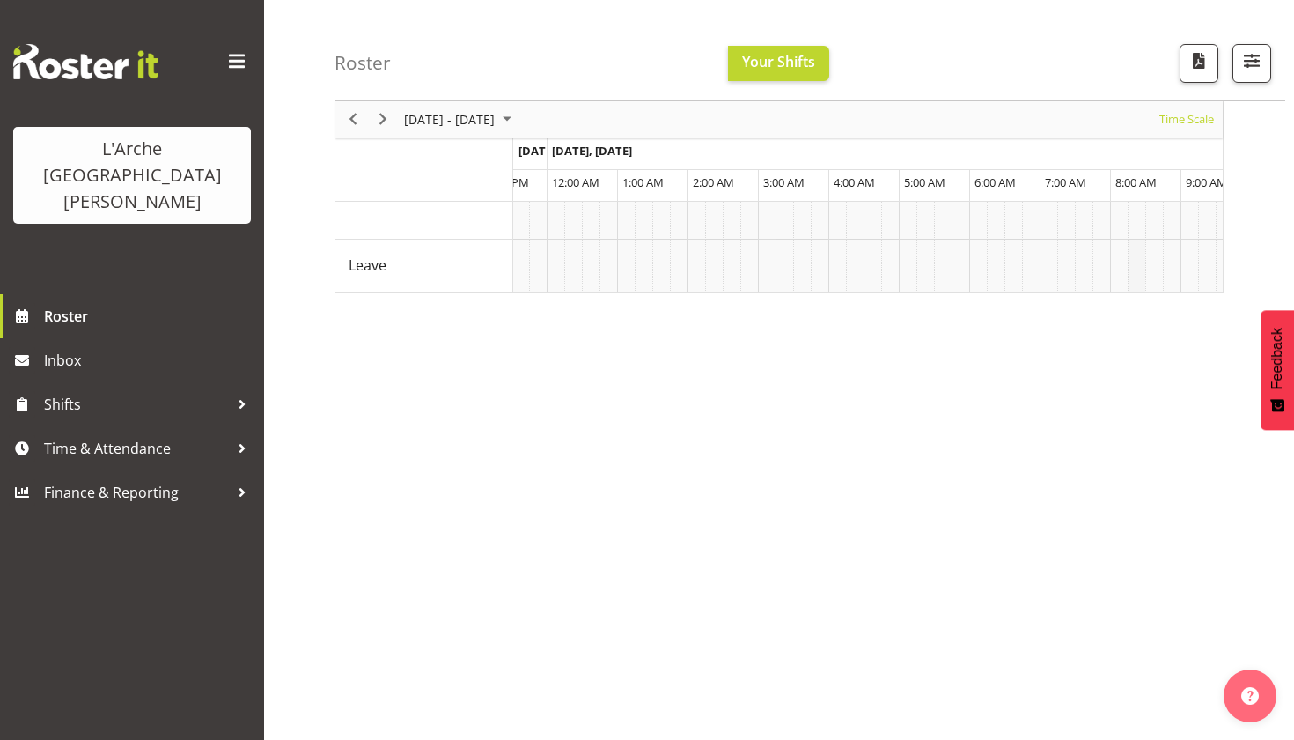
click at [1136, 285] on td "Timeline Week of October 7, 2025" at bounding box center [1137, 266] width 18 height 53
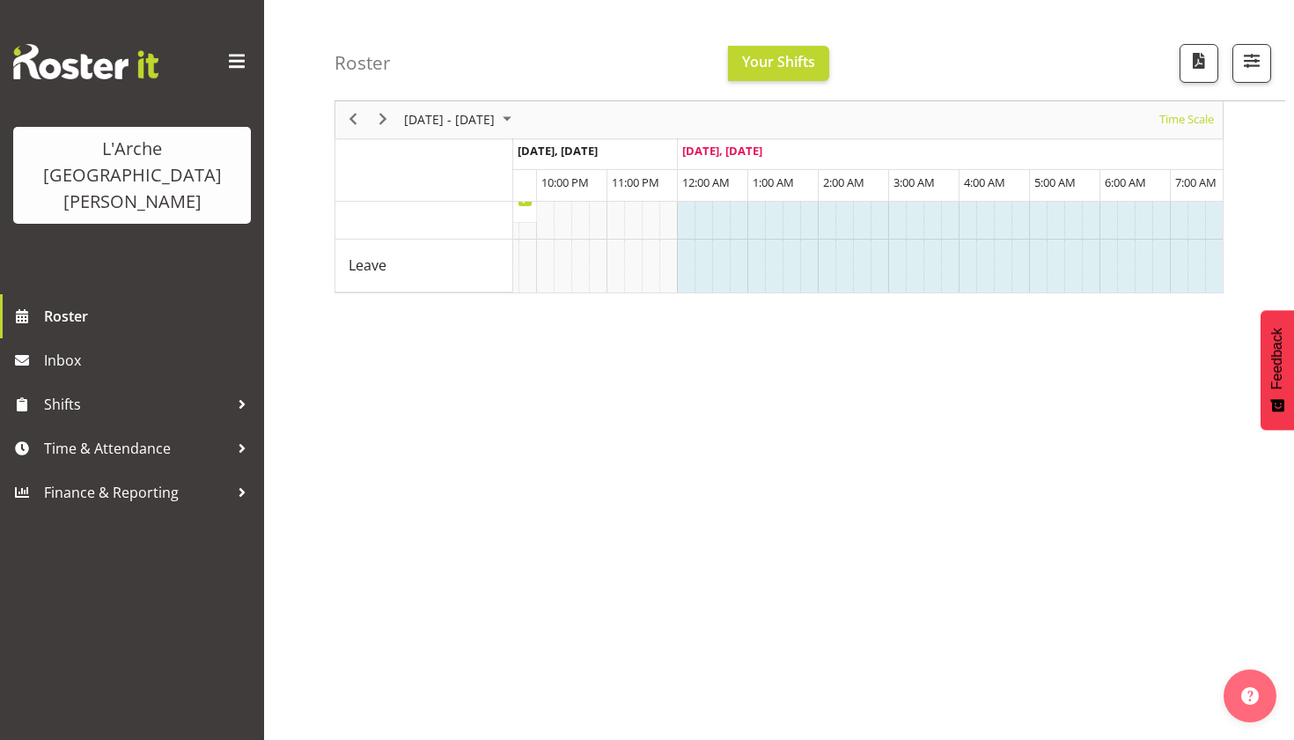
click at [1291, 236] on div "[DATE] - [DATE] [DATE] Timeline Day Timeline Week Timeline Fortnight Timeline M…" at bounding box center [815, 387] width 960 height 704
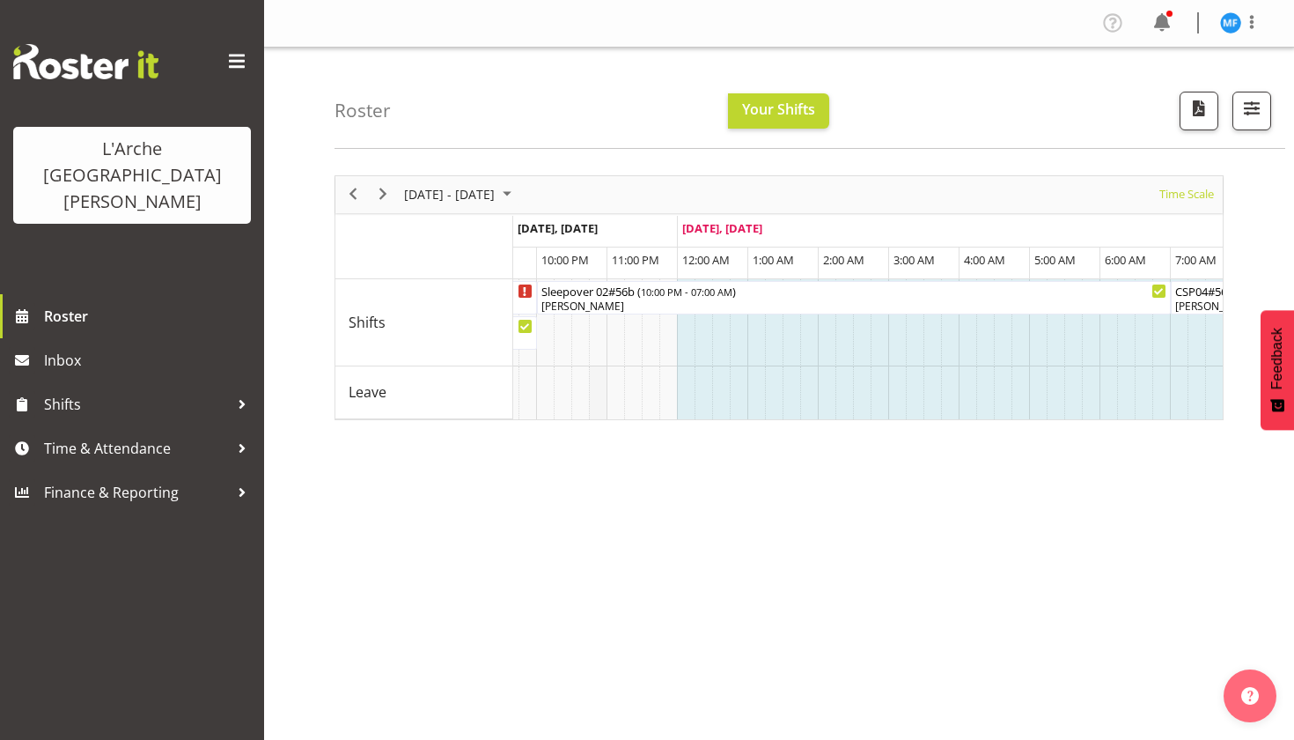
click at [594, 417] on td "Timeline Week of October 7, 2025" at bounding box center [598, 392] width 18 height 53
click at [640, 413] on td "Timeline Week of October 7, 2025" at bounding box center [633, 392] width 18 height 53
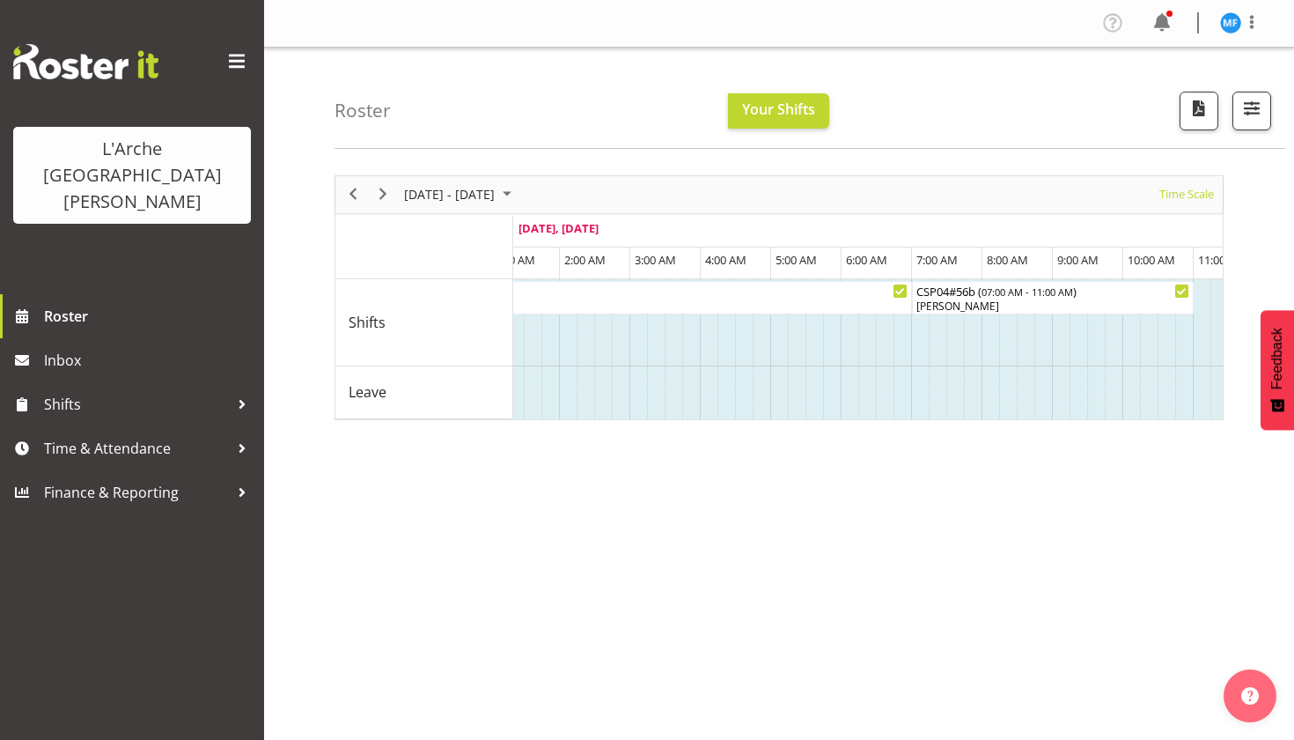
drag, startPoint x: 642, startPoint y: 415, endPoint x: 660, endPoint y: 417, distance: 18.6
click at [656, 408] on td "Timeline Week of October 7, 2025" at bounding box center [656, 392] width 18 height 53
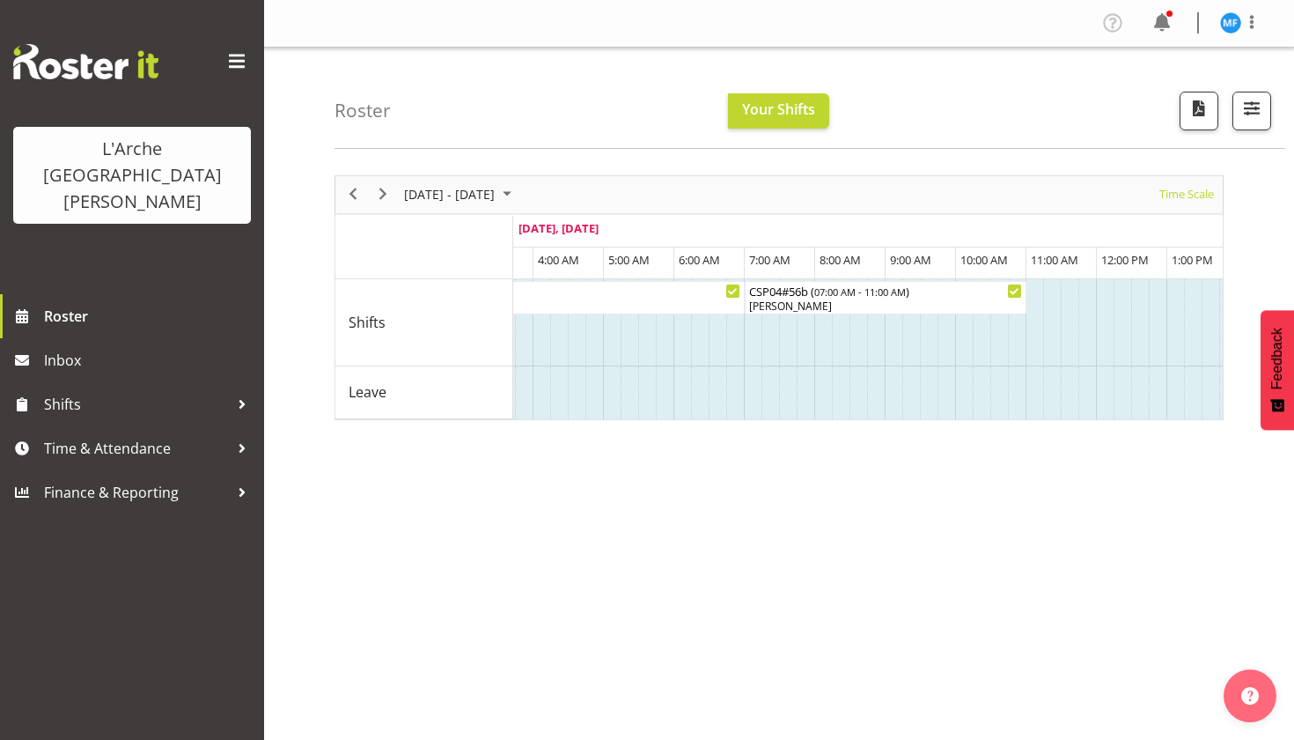
drag, startPoint x: 648, startPoint y: 422, endPoint x: 665, endPoint y: 414, distance: 18.5
click at [665, 414] on div "[DATE] - [DATE] [DATE] Timeline Day Timeline Week Timeline Fortnight Timeline M…" at bounding box center [815, 514] width 960 height 704
click at [652, 417] on td "Timeline Week of October 7, 2025" at bounding box center [647, 392] width 18 height 53
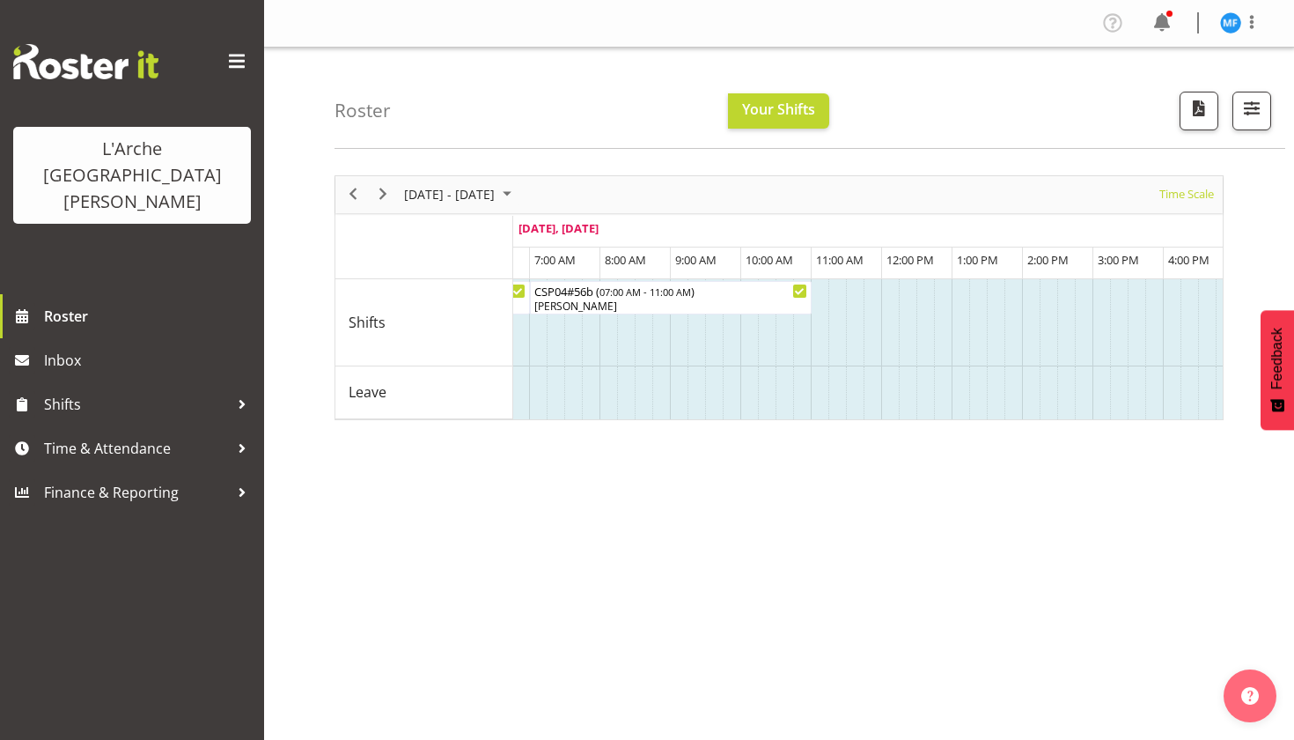
drag, startPoint x: 652, startPoint y: 416, endPoint x: 664, endPoint y: 416, distance: 12.3
click at [740, 427] on div "[DATE] - [DATE] [DATE] Timeline Day Timeline Week Timeline Fortnight Timeline M…" at bounding box center [815, 514] width 960 height 704
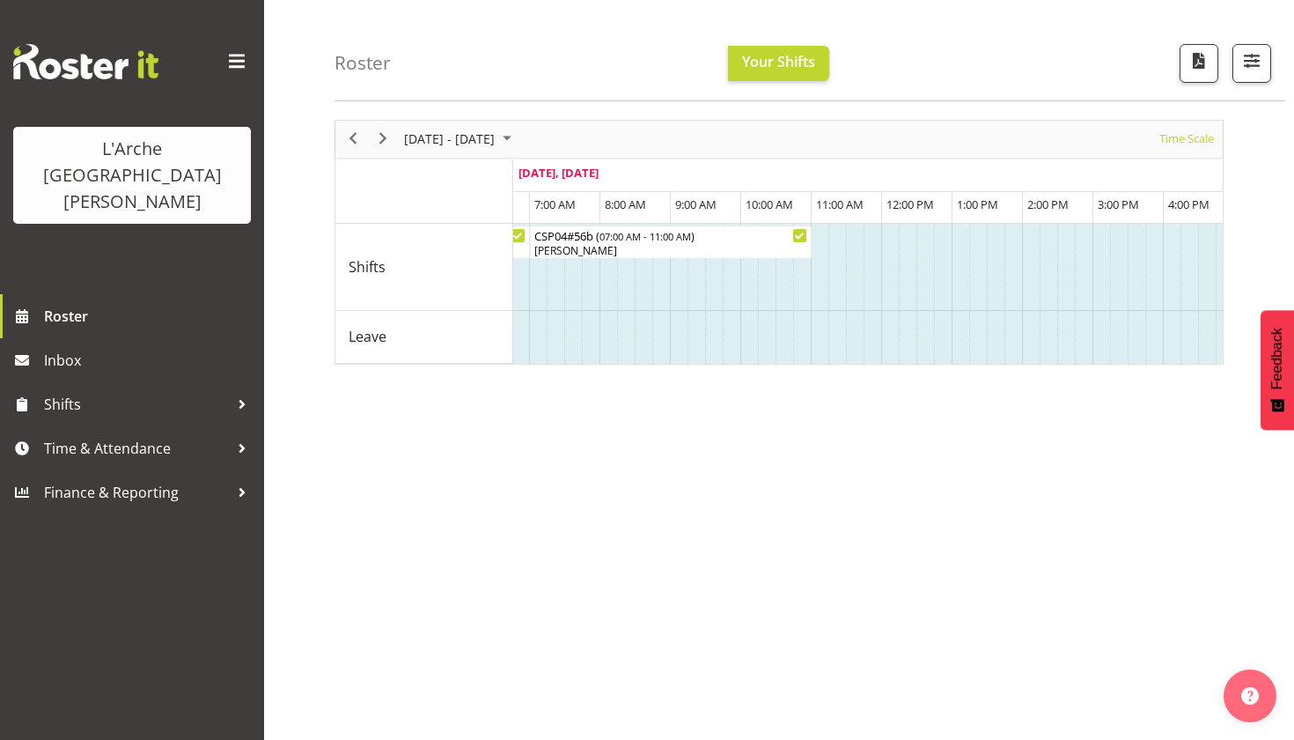
scroll to position [58, 0]
click at [732, 301] on td "Timeline Week of October 7, 2025" at bounding box center [732, 264] width 18 height 87
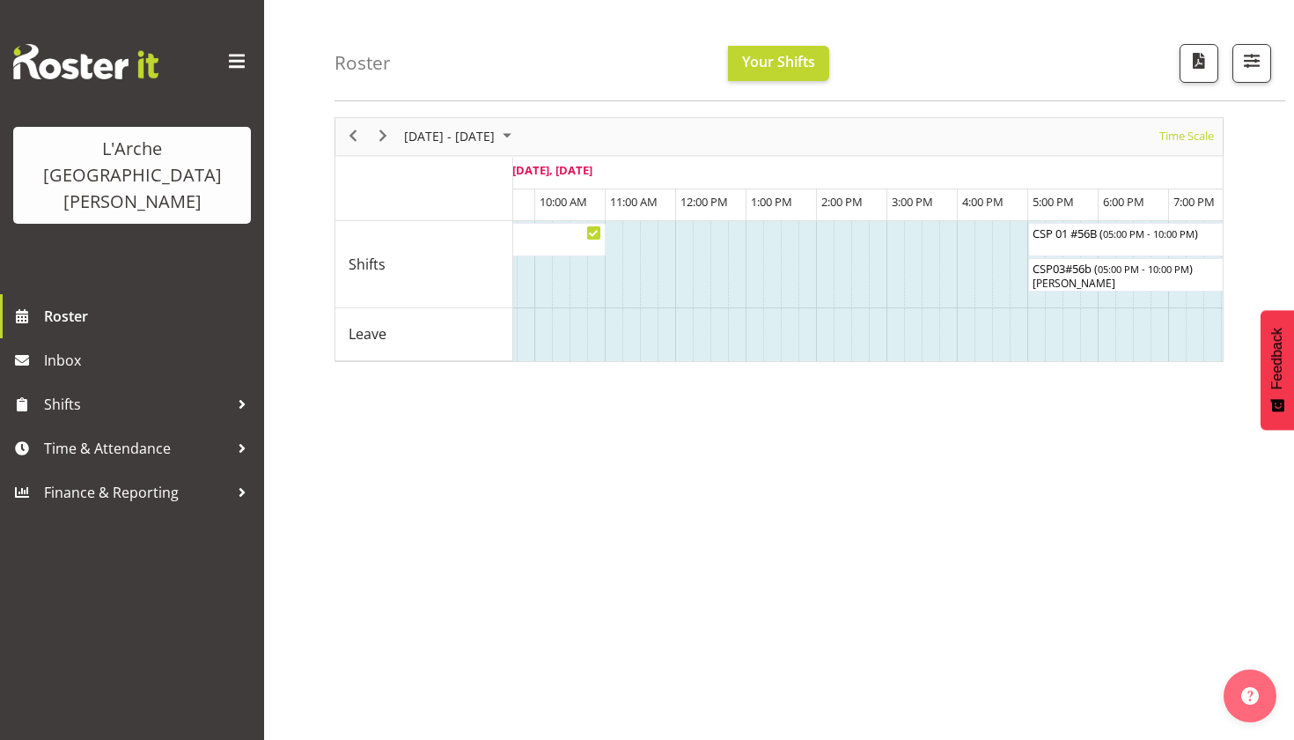
scroll to position [0, 2378]
drag, startPoint x: 680, startPoint y: 358, endPoint x: 701, endPoint y: 358, distance: 21.1
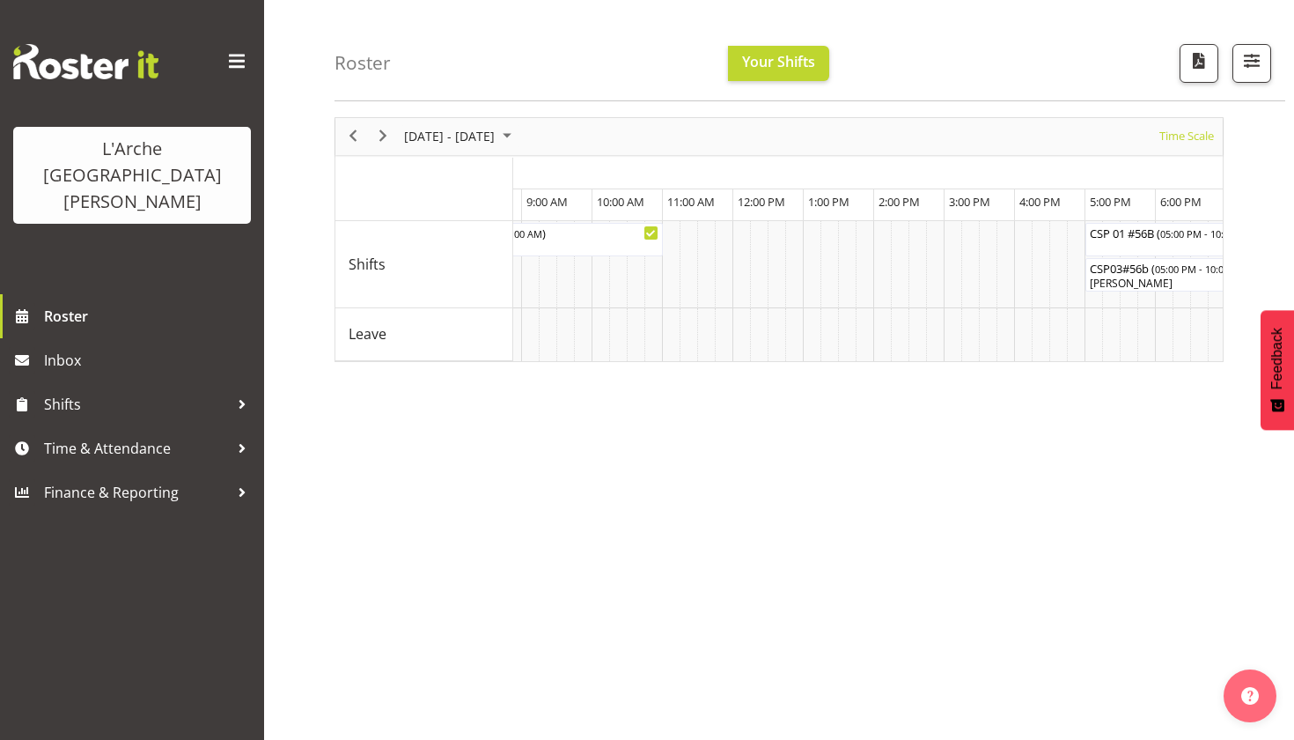
scroll to position [0, 4169]
click at [1236, 54] on button "button" at bounding box center [1252, 63] width 39 height 39
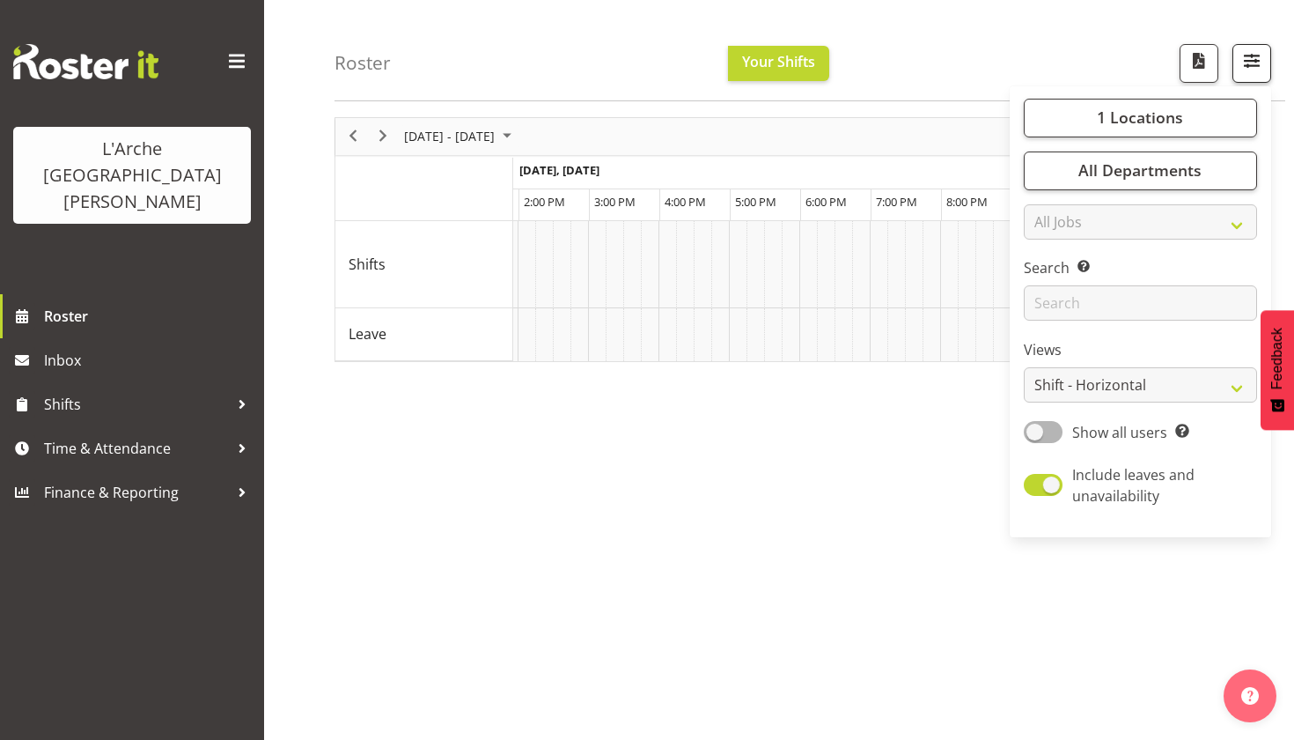
click at [1257, 69] on span "button" at bounding box center [1252, 60] width 23 height 23
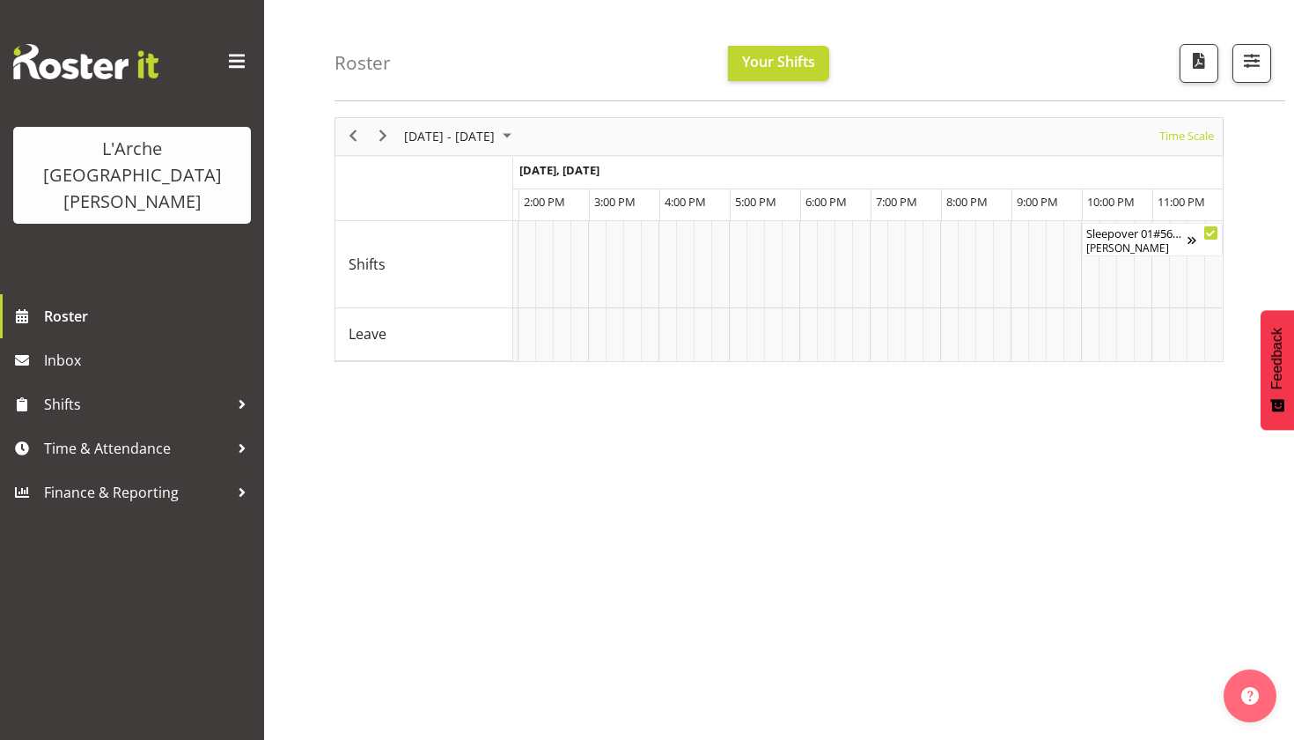
click at [1022, 56] on div "Roster Your Shifts 1 Locations Clear 20 30 41 5 56b 65a 73 Art and Music [GEOGR…" at bounding box center [810, 50] width 951 height 101
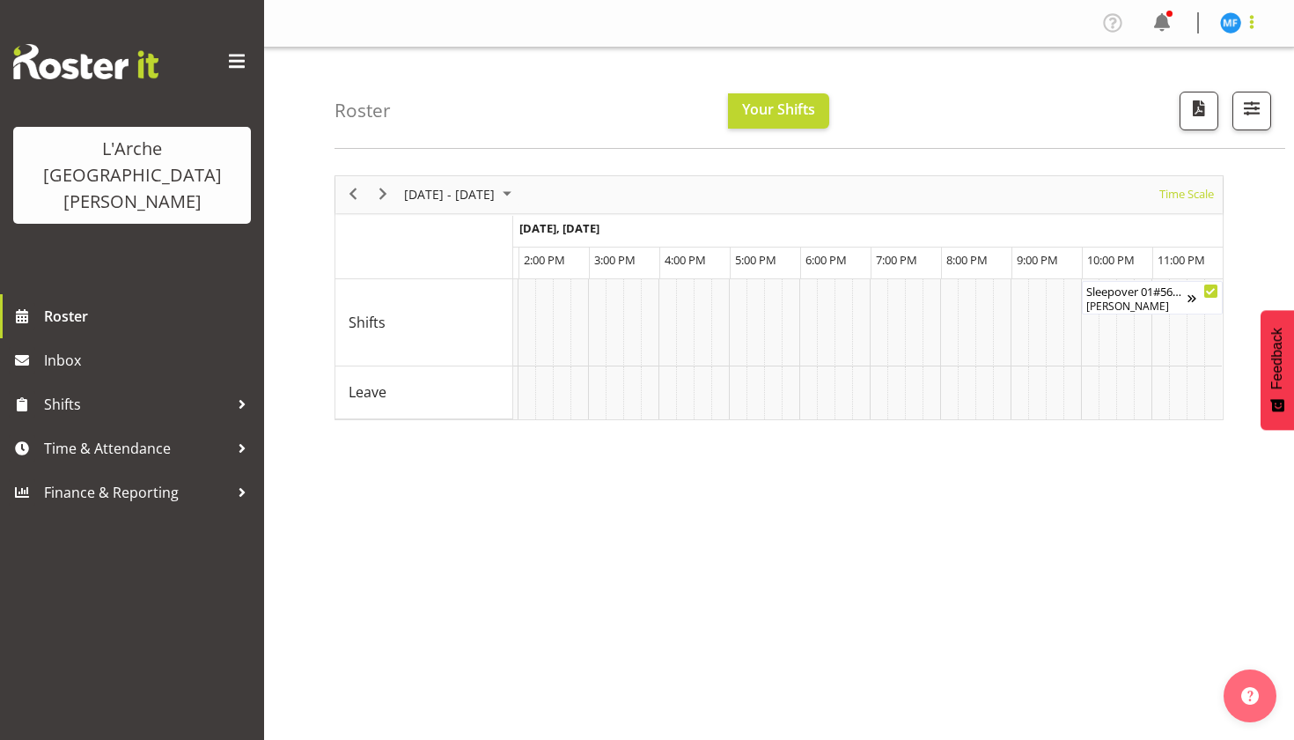
click at [1253, 18] on span at bounding box center [1252, 21] width 21 height 21
click at [1154, 92] on link "Log Out" at bounding box center [1178, 93] width 169 height 32
